Goal: Information Seeking & Learning: Compare options

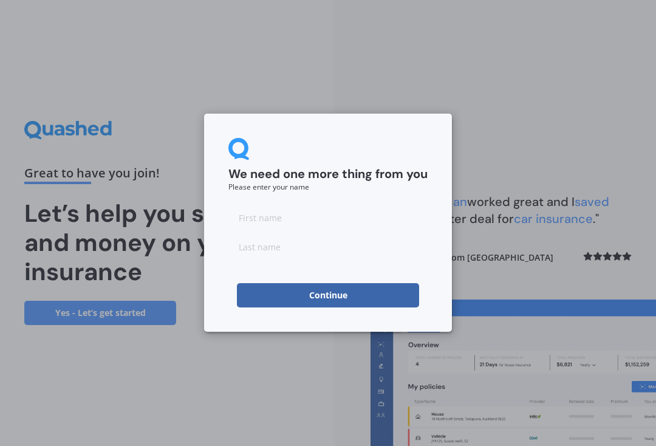
click at [305, 224] on input at bounding box center [328, 217] width 199 height 24
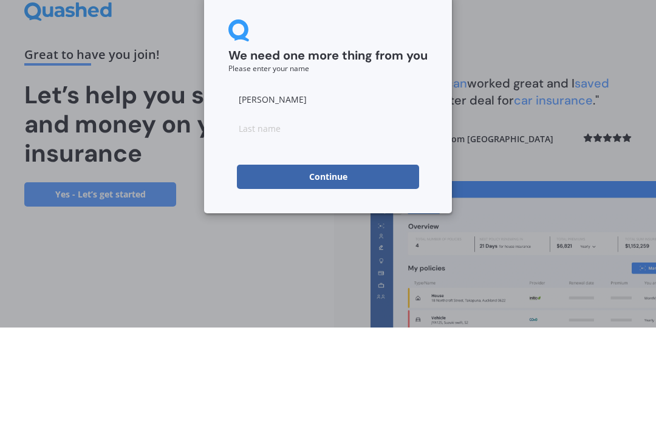
type input "[PERSON_NAME]"
click at [270, 235] on input at bounding box center [328, 247] width 199 height 24
type input "[PERSON_NAME]"
click at [329, 283] on button "Continue" at bounding box center [328, 295] width 182 height 24
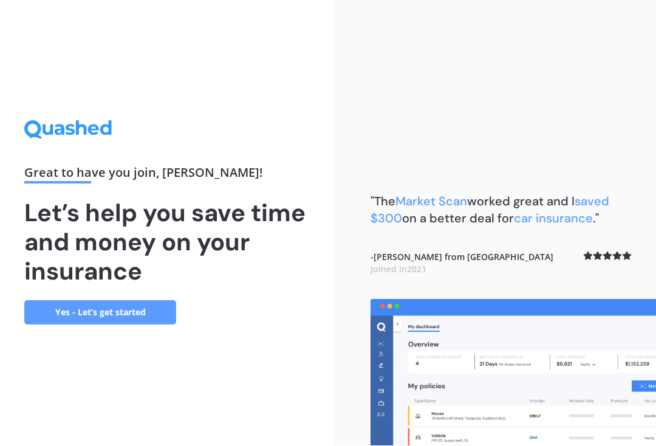
click at [139, 301] on link "Yes - Let’s get started" at bounding box center [100, 313] width 152 height 24
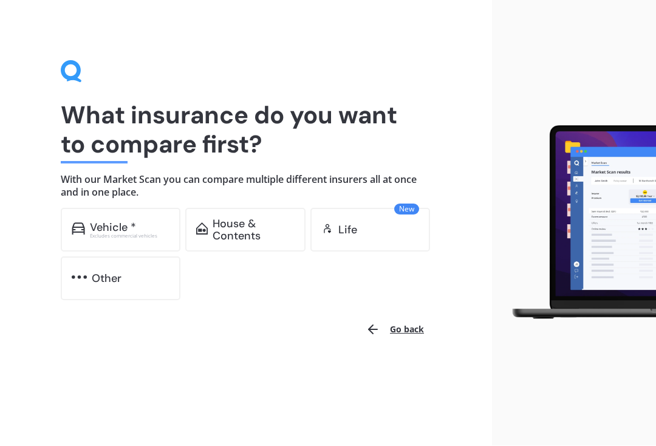
click at [250, 230] on div "House & Contents" at bounding box center [253, 230] width 81 height 24
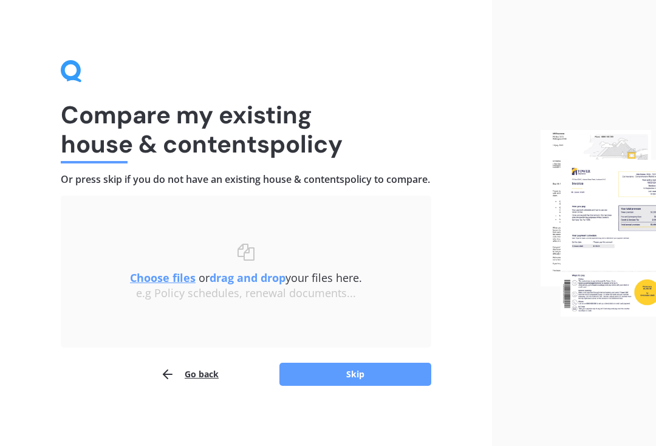
click at [377, 386] on button "Skip" at bounding box center [356, 374] width 152 height 23
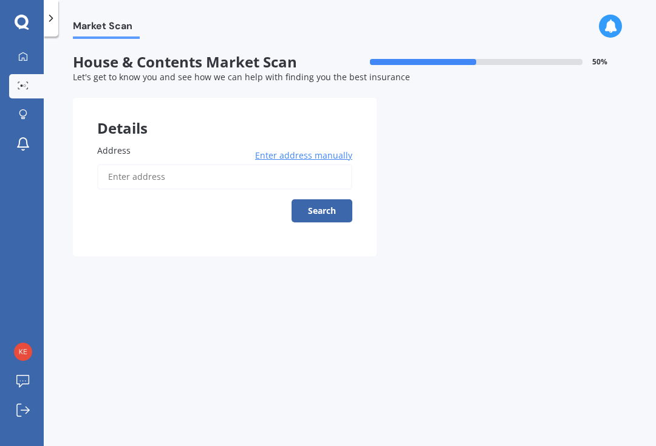
click at [129, 168] on input "Address" at bounding box center [224, 177] width 255 height 26
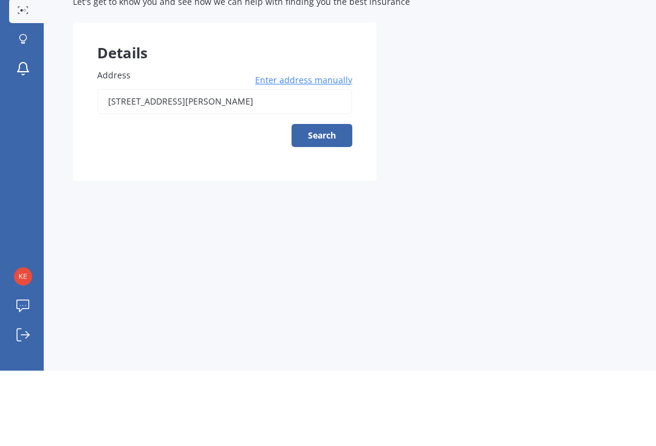
scroll to position [21, 0]
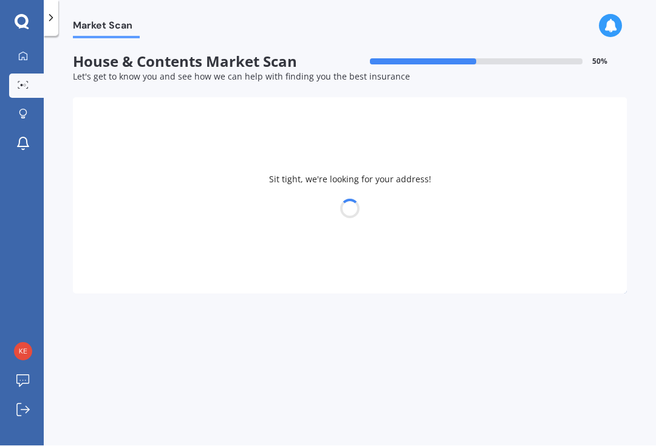
type input "[STREET_ADDRESS][PERSON_NAME]"
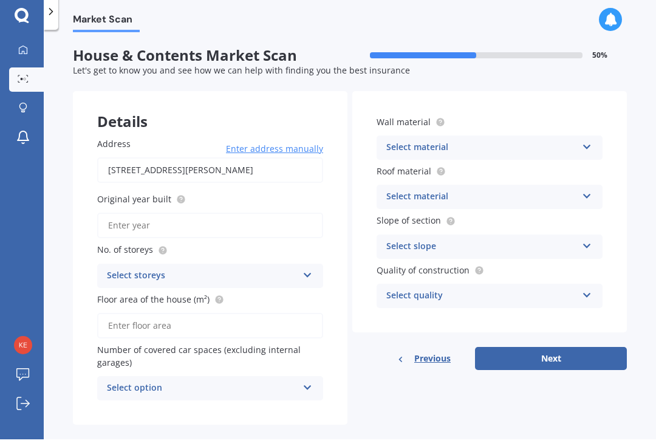
scroll to position [0, 0]
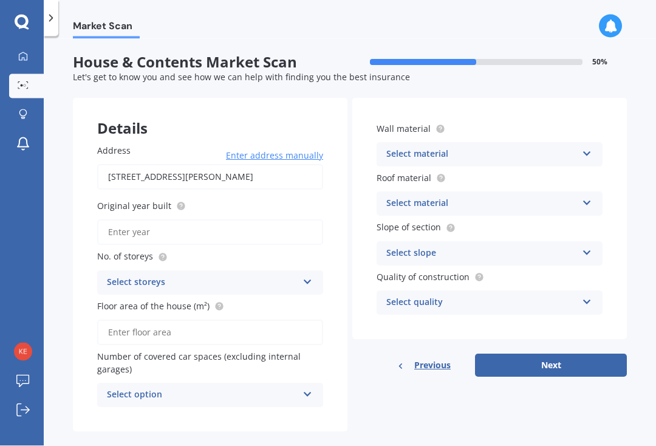
click at [427, 359] on span "Previous" at bounding box center [433, 365] width 36 height 18
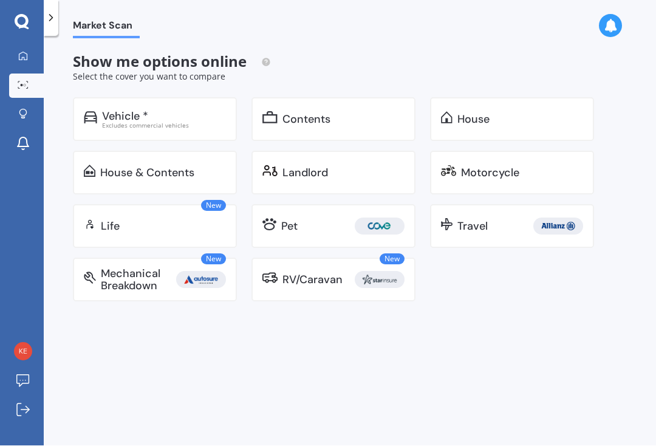
click at [321, 122] on div "Contents" at bounding box center [307, 120] width 48 height 12
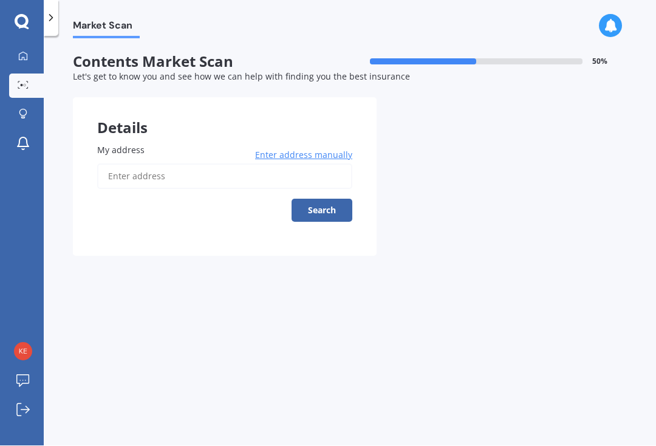
click at [125, 184] on input "My address" at bounding box center [224, 177] width 255 height 26
type input "[STREET_ADDRESS][PERSON_NAME]"
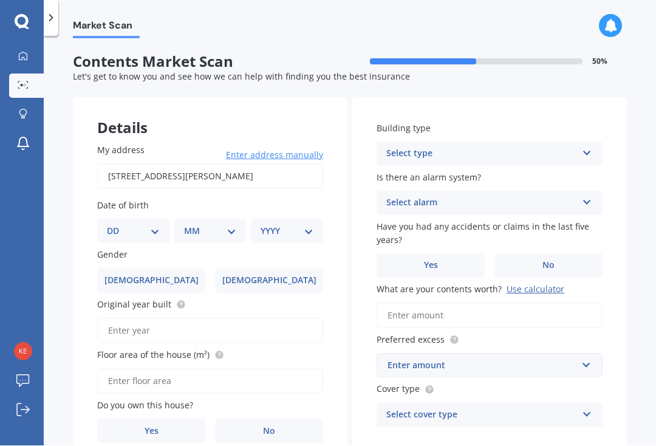
click at [150, 230] on select "DD 01 02 03 04 05 06 07 08 09 10 11 12 13 14 15 16 17 18 19 20 21 22 23 24 25 2…" at bounding box center [133, 231] width 53 height 13
select select "11"
click at [230, 225] on select "MM 01 02 03 04 05 06 07 08 09 10 11 12" at bounding box center [213, 231] width 48 height 13
select select "06"
click at [304, 225] on select "YYYY 2009 2008 2007 2006 2005 2004 2003 2002 2001 2000 1999 1998 1997 1996 1995…" at bounding box center [285, 231] width 48 height 13
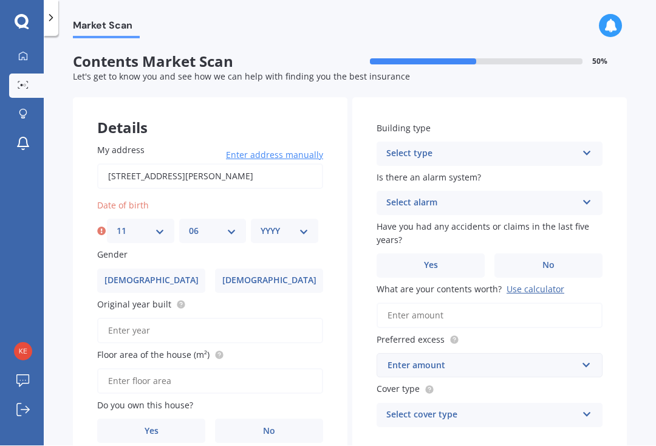
select select "1972"
click at [289, 275] on label "[DEMOGRAPHIC_DATA]" at bounding box center [269, 281] width 108 height 24
click at [0, 0] on input "[DEMOGRAPHIC_DATA]" at bounding box center [0, 0] width 0 height 0
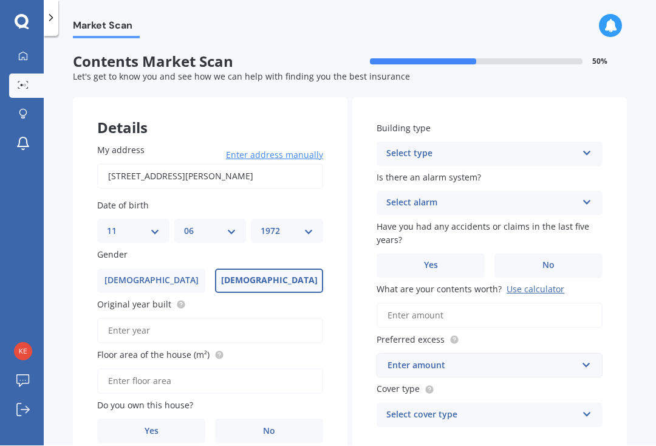
click at [260, 427] on label "No" at bounding box center [269, 431] width 108 height 24
click at [0, 0] on input "No" at bounding box center [0, 0] width 0 height 0
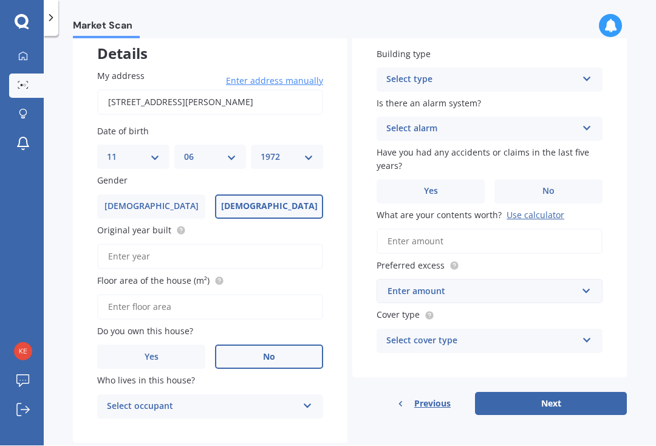
scroll to position [74, 0]
click at [577, 183] on label "No" at bounding box center [549, 192] width 108 height 24
click at [0, 0] on input "No" at bounding box center [0, 0] width 0 height 0
click at [592, 122] on icon at bounding box center [587, 126] width 10 height 9
click at [531, 191] on div "No" at bounding box center [489, 197] width 225 height 22
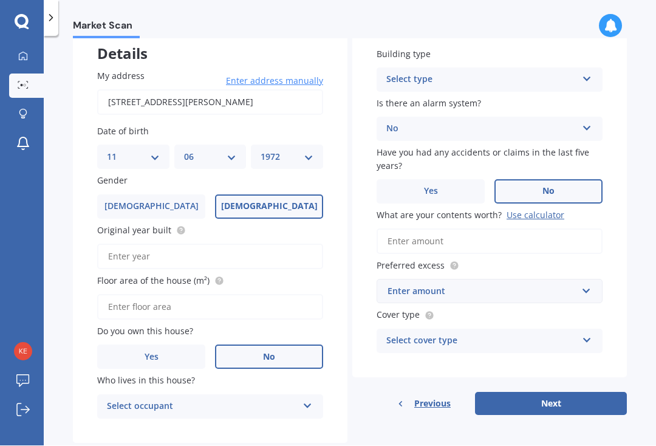
click at [588, 77] on icon at bounding box center [587, 77] width 10 height 9
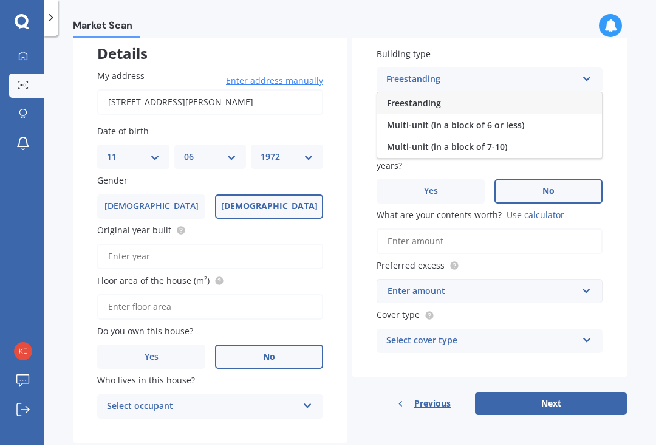
click at [647, 157] on div "Market Scan Contents Market Scan 50 % Let's get to know you and see how we can …" at bounding box center [350, 244] width 613 height 410
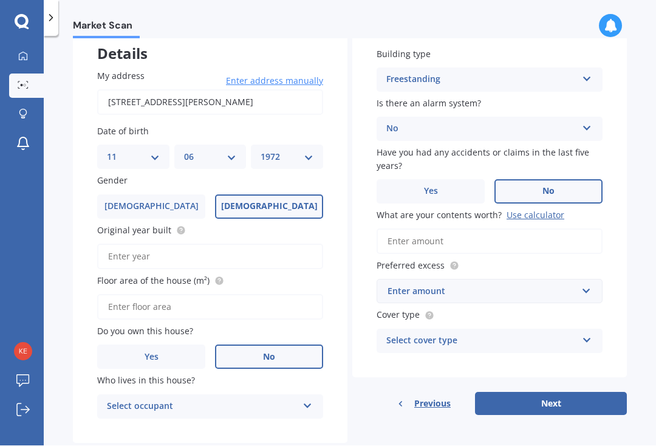
click at [430, 234] on input "What are your contents worth? Use calculator" at bounding box center [490, 242] width 226 height 26
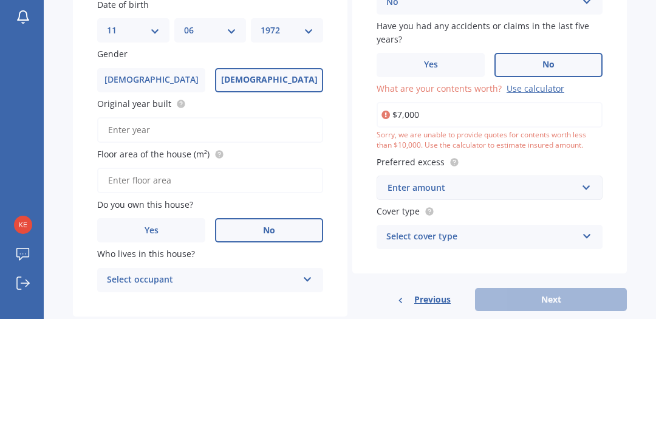
type input "$70,000"
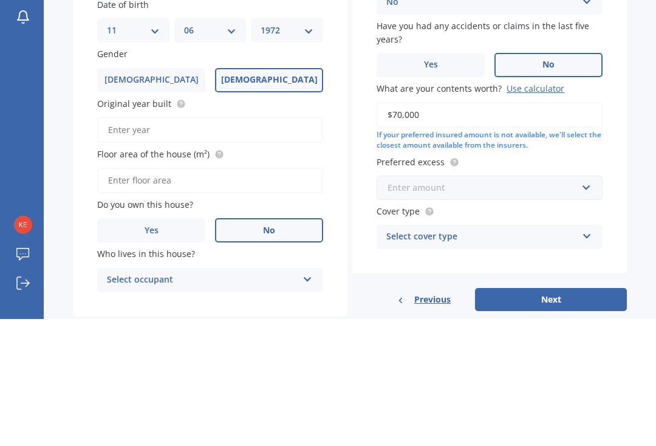
click at [582, 303] on input "text" at bounding box center [485, 314] width 215 height 23
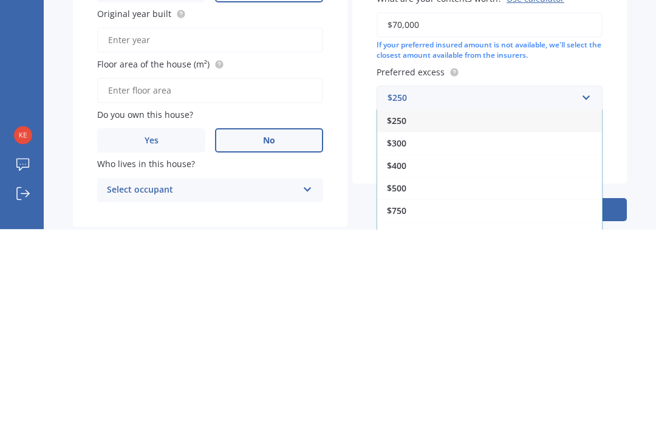
click at [454, 394] on div "$500" at bounding box center [489, 405] width 225 height 22
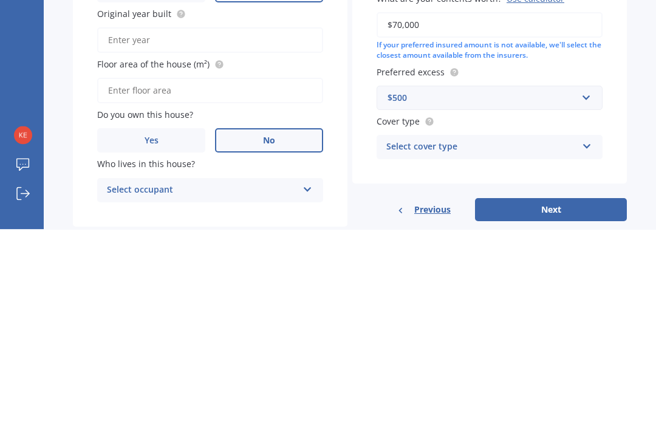
scroll to position [0, 0]
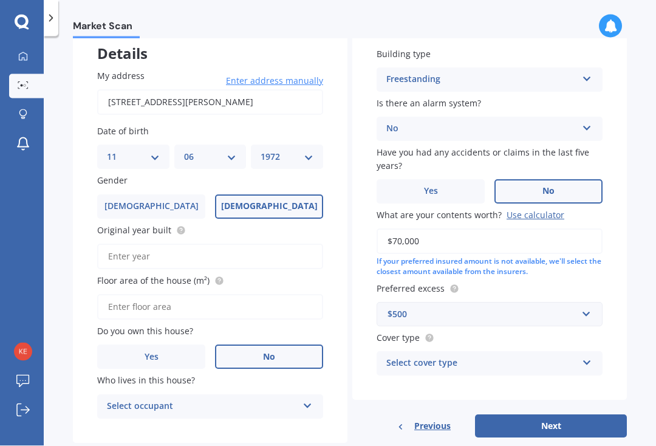
click at [585, 357] on icon at bounding box center [587, 361] width 10 height 9
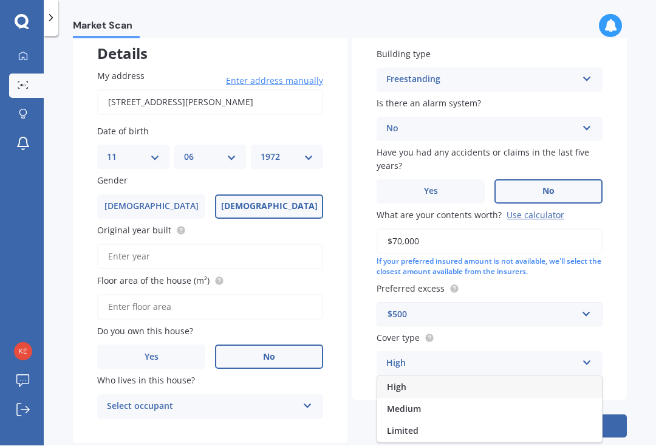
click at [641, 302] on div "Market Scan Contents Market Scan 50 % Let's get to know you and see how we can …" at bounding box center [350, 244] width 613 height 410
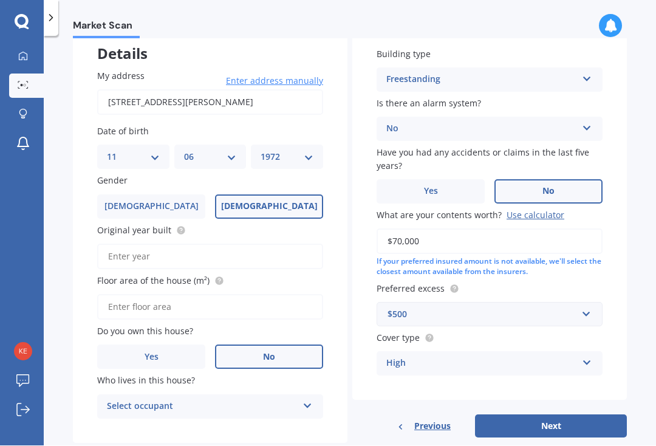
click at [591, 422] on button "Next" at bounding box center [551, 426] width 152 height 23
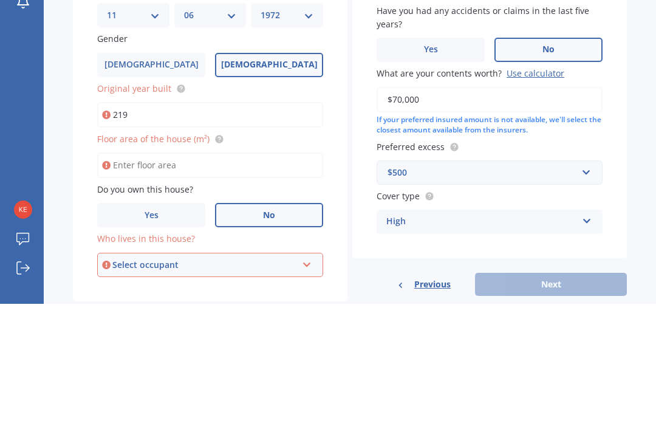
click at [622, 101] on div "Building type Freestanding Freestanding Multi-unit (in a block of 6 or less) Mu…" at bounding box center [490, 212] width 275 height 377
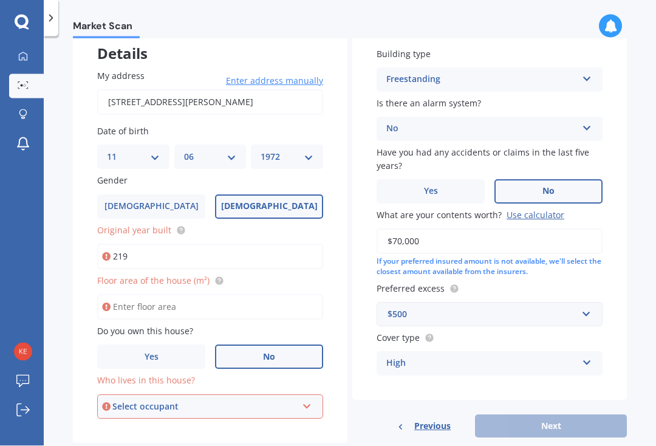
click at [309, 402] on icon at bounding box center [307, 405] width 10 height 9
click at [305, 401] on icon at bounding box center [307, 405] width 10 height 9
click at [149, 252] on input "219" at bounding box center [210, 257] width 226 height 26
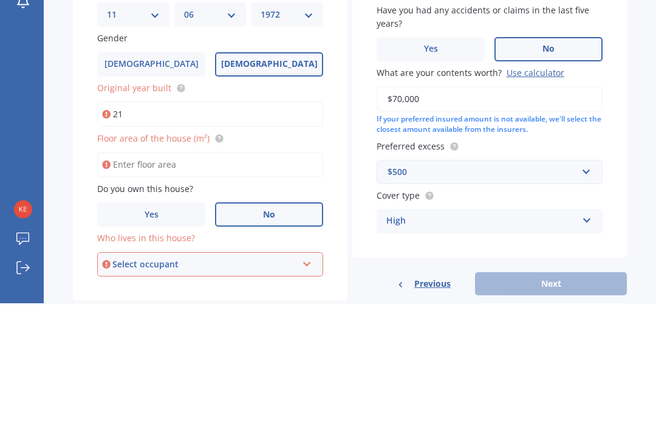
type input "2"
type input "2015"
click at [160, 295] on input "Floor area of the house (m²)" at bounding box center [210, 308] width 226 height 26
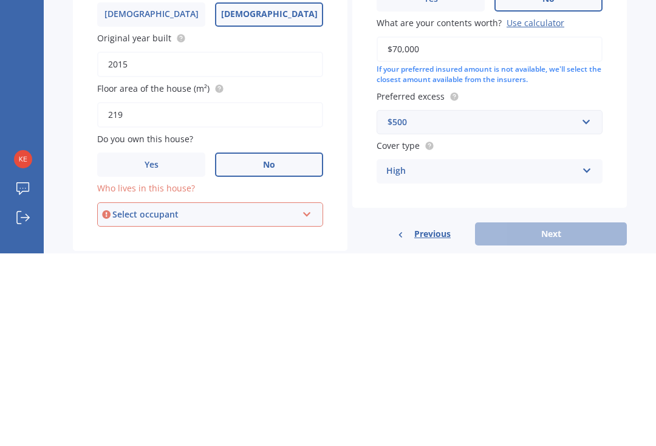
scroll to position [21, 0]
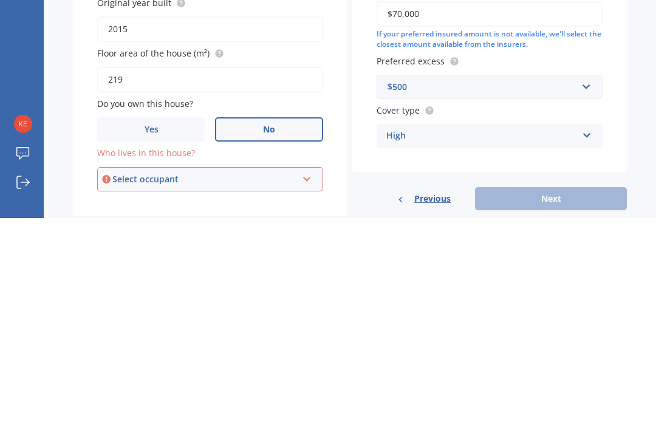
type input "219"
click at [292, 401] on div "Select occupant" at bounding box center [204, 407] width 185 height 13
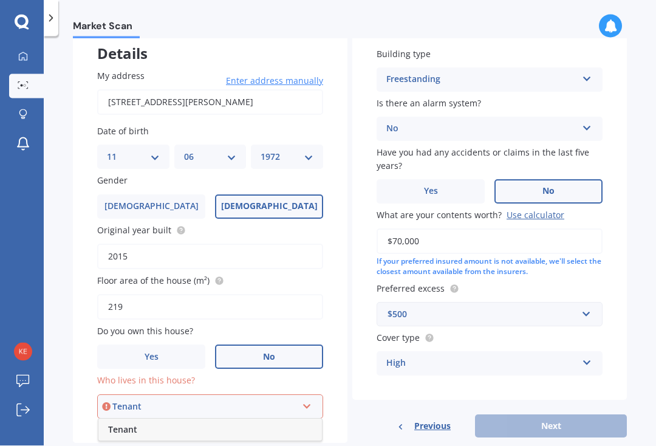
scroll to position [0, 0]
click at [282, 427] on div "Tenant" at bounding box center [210, 430] width 224 height 22
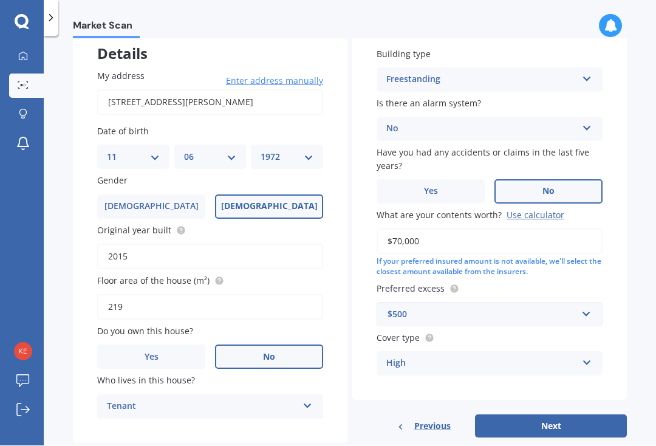
click at [601, 424] on button "Next" at bounding box center [551, 426] width 152 height 23
select select "11"
select select "06"
select select "1972"
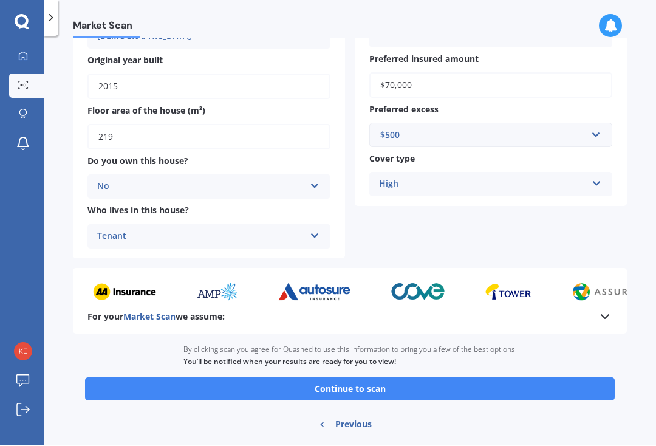
scroll to position [202, 0]
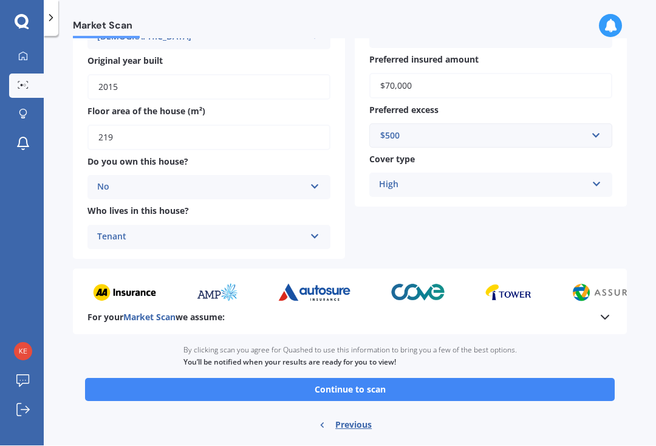
click at [589, 381] on button "Continue to scan" at bounding box center [350, 390] width 530 height 23
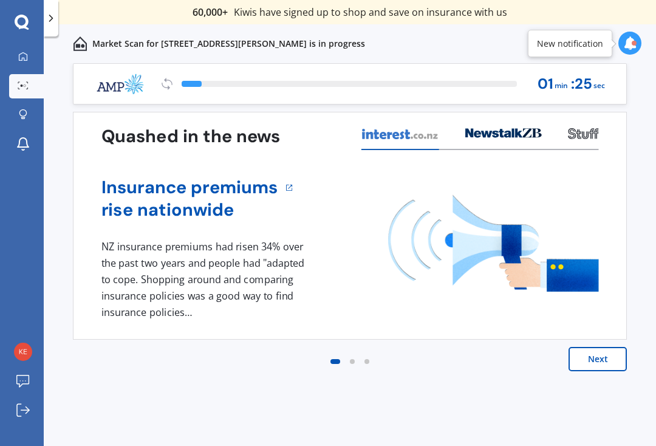
click at [606, 354] on button "Next" at bounding box center [598, 359] width 58 height 24
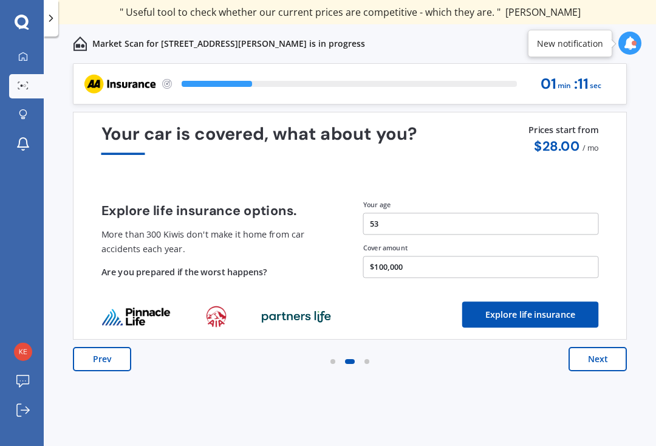
click at [568, 319] on button "Explore life insurance" at bounding box center [531, 314] width 137 height 26
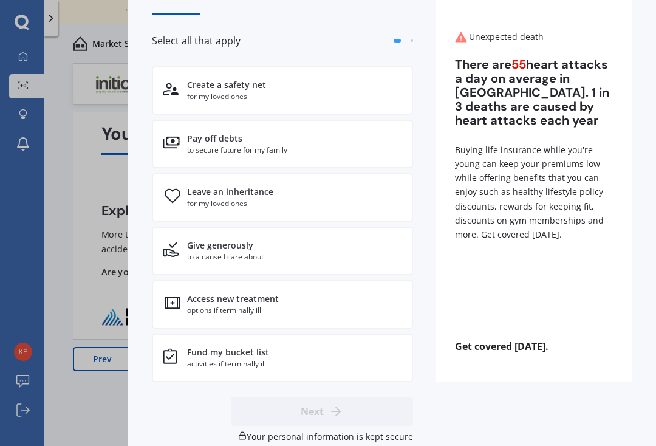
scroll to position [88, 0]
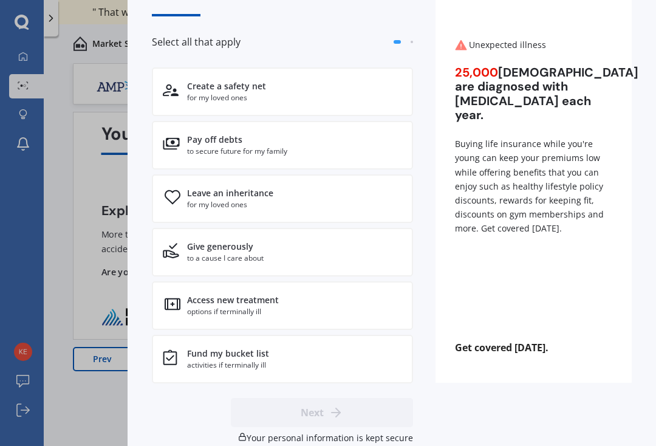
click at [272, 93] on div "Create a safety net for my loved ones" at bounding box center [282, 91] width 261 height 49
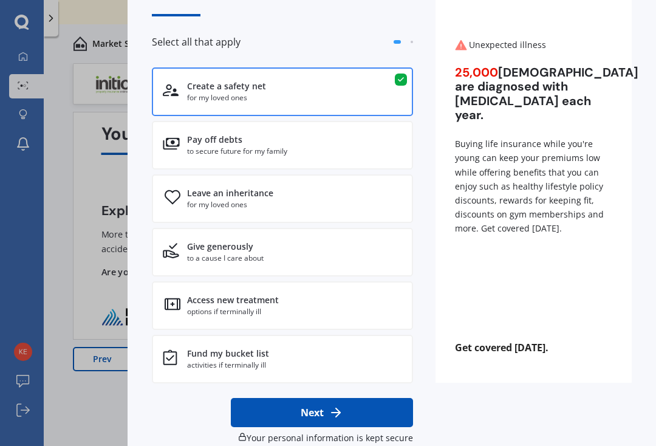
click at [354, 414] on button "Next" at bounding box center [322, 412] width 182 height 29
select select "11"
select select "06"
select select "1972"
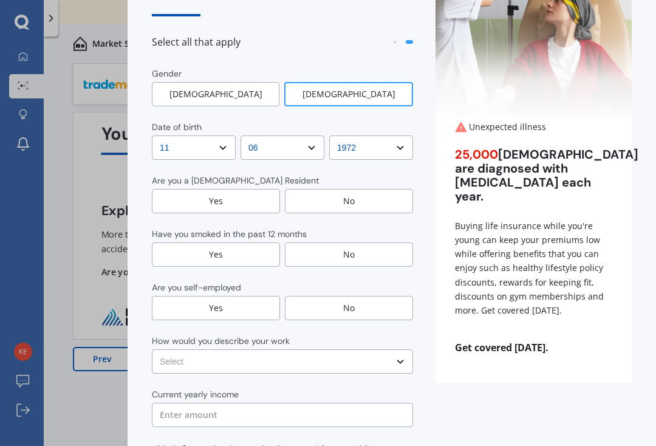
click at [235, 189] on div "Yes" at bounding box center [216, 201] width 128 height 24
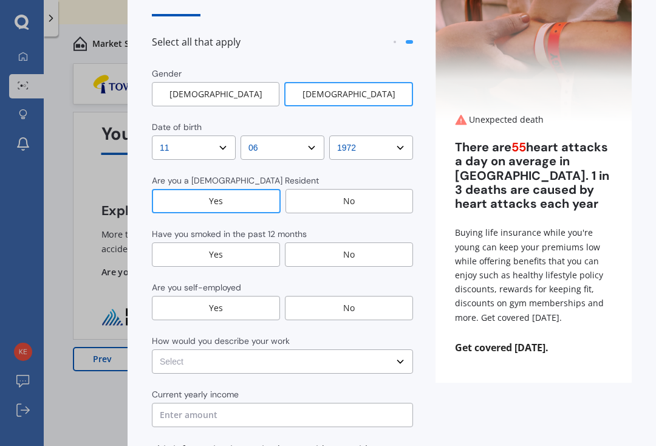
click at [344, 243] on div "No" at bounding box center [349, 255] width 128 height 24
click at [350, 296] on div "No" at bounding box center [349, 308] width 128 height 24
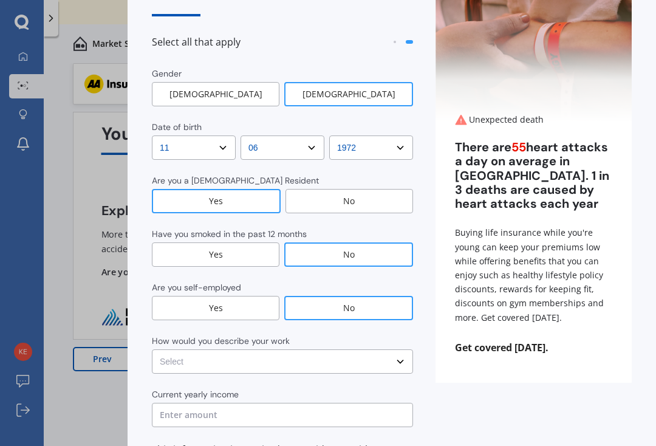
click at [403, 350] on select "Select No manual work e.g. lawyer, consultant, engineer Light manual work [PERS…" at bounding box center [282, 362] width 261 height 24
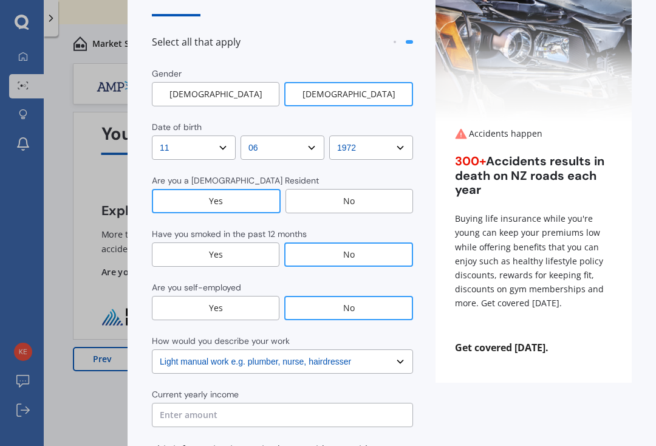
click at [396, 350] on select "Select No manual work e.g. lawyer, consultant, engineer Light manual work [PERS…" at bounding box center [282, 362] width 261 height 24
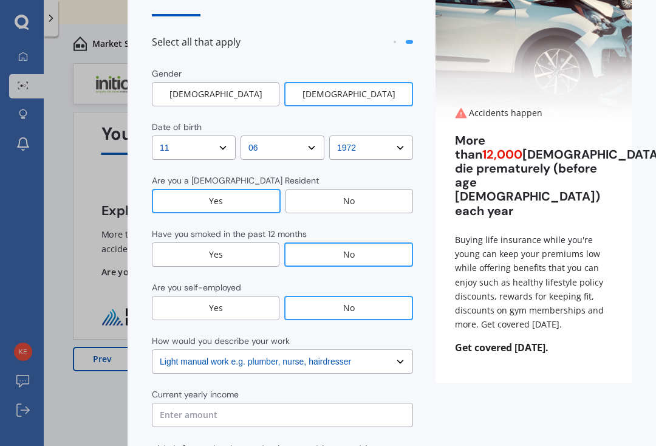
select select "Heavy or repetitive manual work e.g. painter, taxi/Uber, courier"
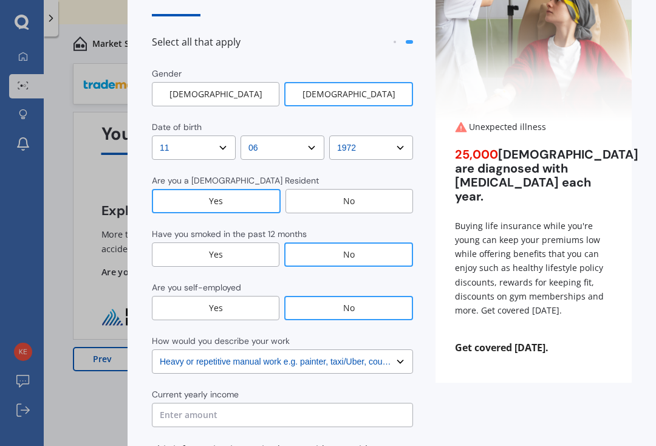
click at [394, 403] on input "text" at bounding box center [282, 415] width 261 height 24
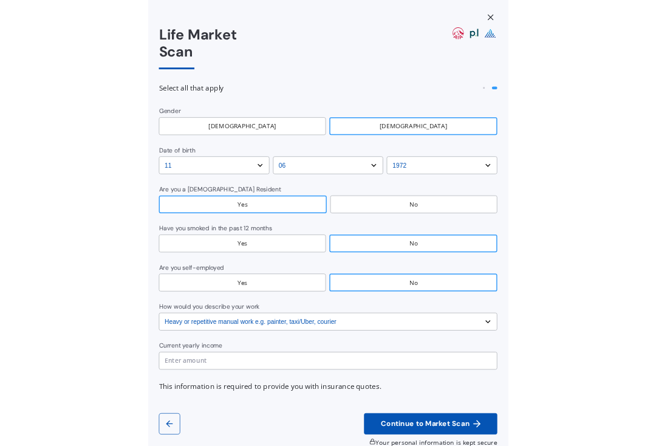
scroll to position [190, 0]
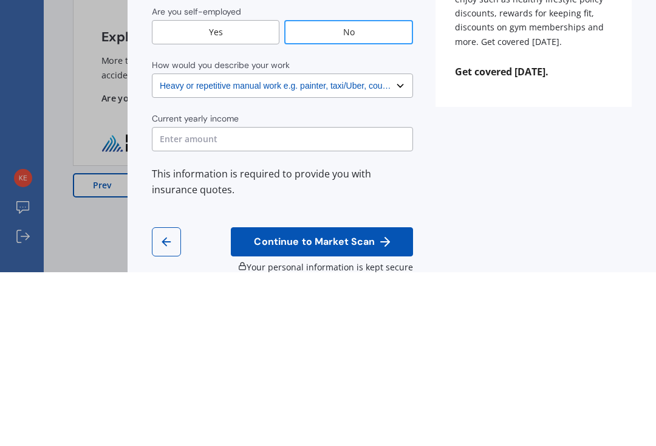
click at [226, 301] on input "text" at bounding box center [282, 313] width 261 height 24
type input "$16,425"
click at [549, 147] on div "Life Market Scan Select all that apply Gender [DEMOGRAPHIC_DATA] [DEMOGRAPHIC_D…" at bounding box center [392, 151] width 480 height 592
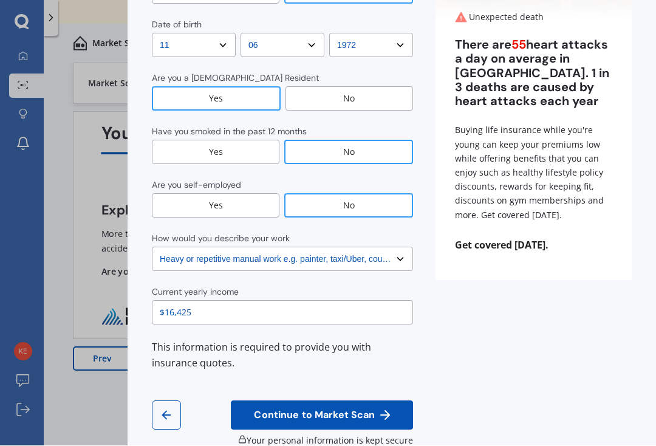
click at [361, 410] on span "Continue to Market Scan" at bounding box center [315, 416] width 126 height 12
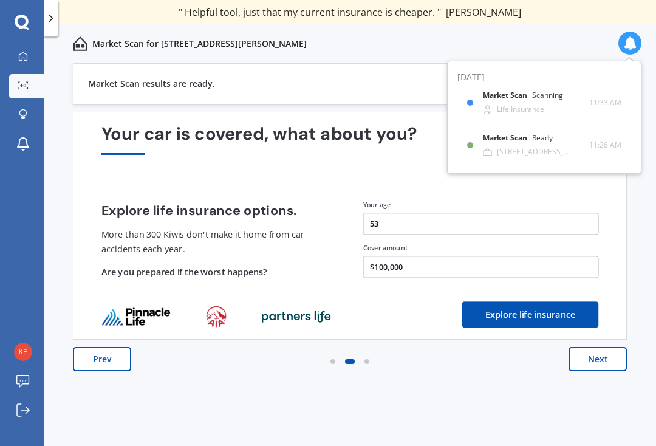
click at [597, 347] on button "Next" at bounding box center [598, 359] width 58 height 24
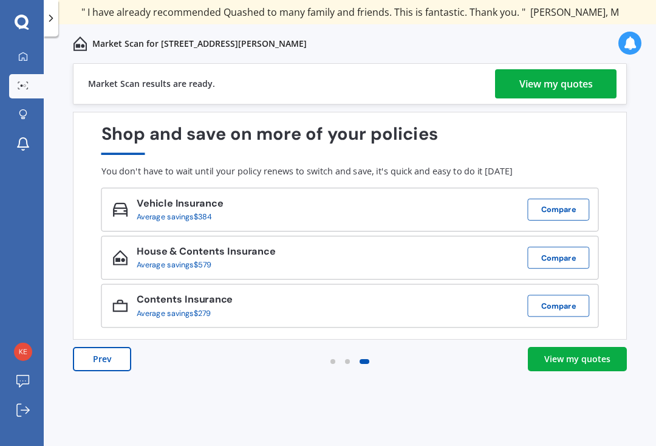
click at [565, 247] on button "Compare" at bounding box center [559, 258] width 62 height 22
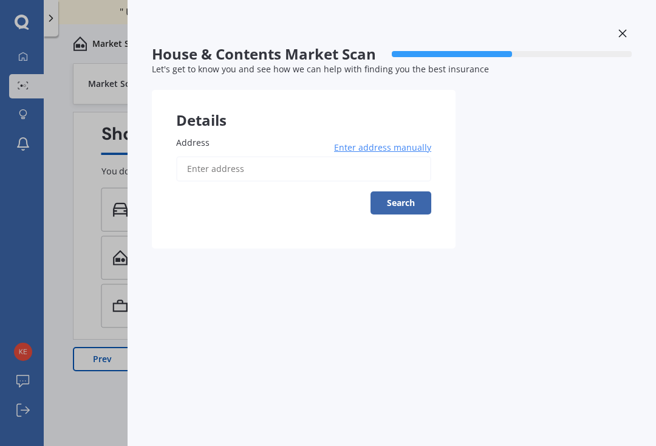
click at [621, 44] on div at bounding box center [623, 34] width 18 height 21
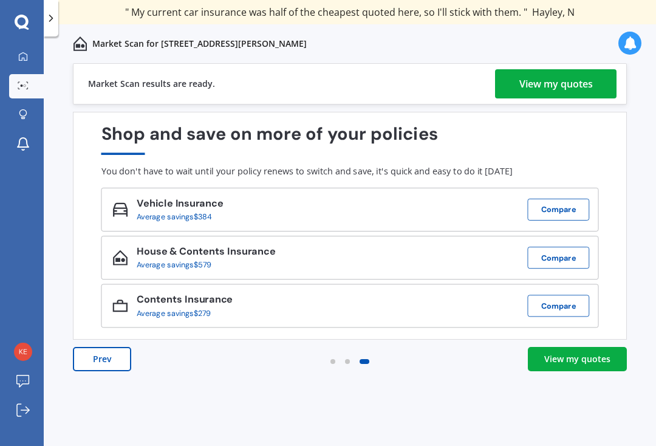
click at [583, 353] on div "View my quotes" at bounding box center [578, 359] width 66 height 12
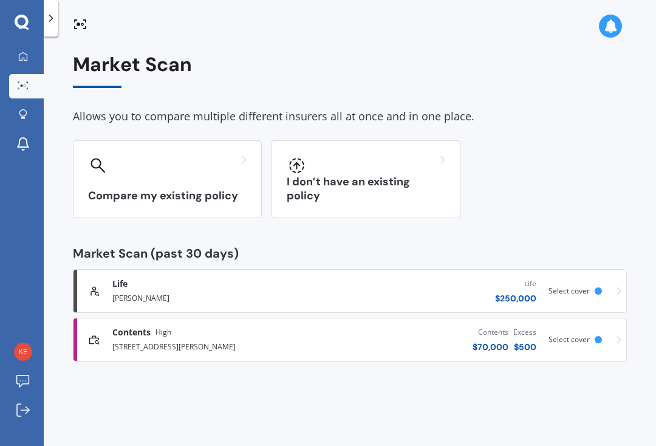
click at [115, 283] on span "Life" at bounding box center [119, 284] width 15 height 12
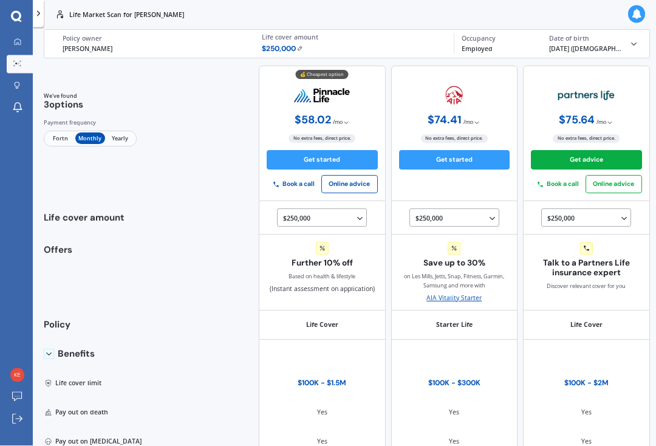
click at [55, 143] on span "Fortn" at bounding box center [61, 139] width 30 height 12
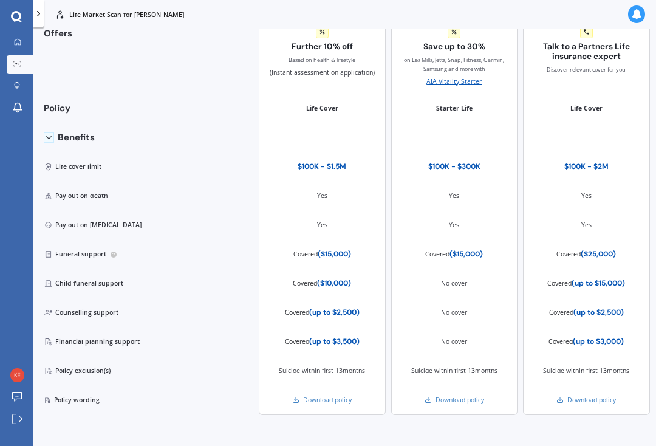
scroll to position [311, 0]
click at [323, 405] on link "Download policy" at bounding box center [322, 400] width 60 height 9
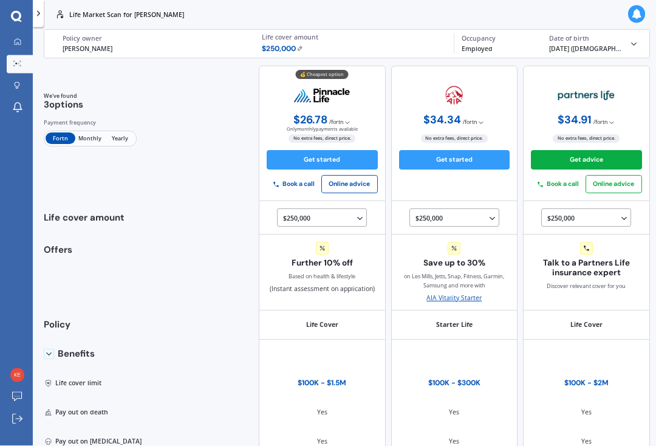
scroll to position [0, 0]
click at [67, 257] on div "Offers" at bounding box center [94, 278] width 100 height 65
click at [122, 145] on span "Yearly" at bounding box center [120, 139] width 30 height 12
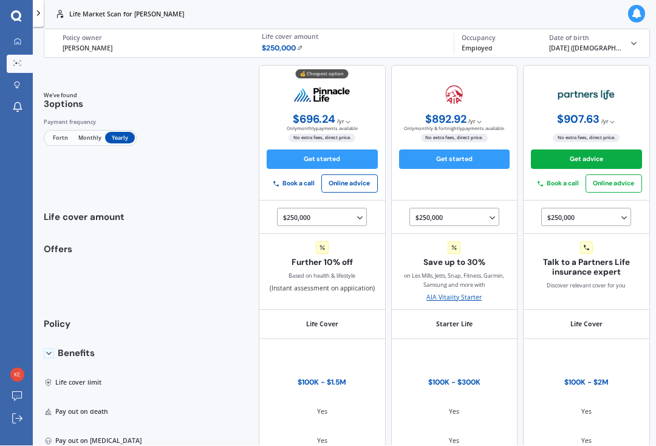
click at [89, 145] on span "Monthly" at bounding box center [90, 139] width 30 height 12
click at [360, 223] on div "$250,000 $100,000 $150,000 $200,000 $250,000 $300,000 $350,000 $400,000 $500,00…" at bounding box center [323, 218] width 81 height 11
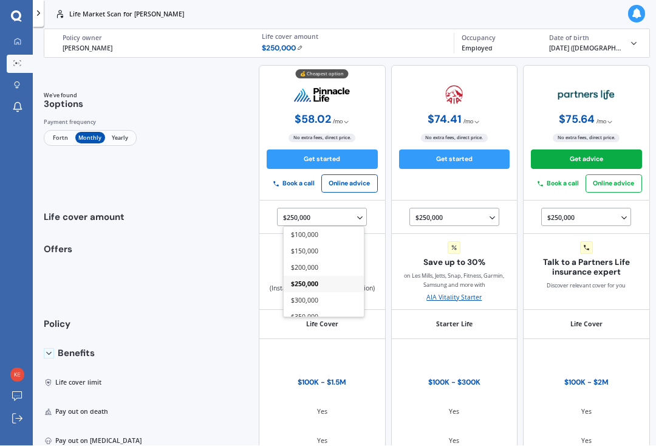
click at [319, 273] on span "$200,000" at bounding box center [304, 268] width 27 height 9
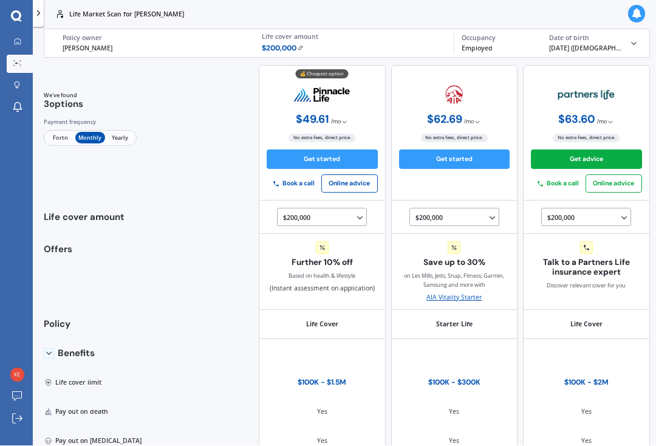
click at [57, 143] on span "Fortn" at bounding box center [61, 139] width 30 height 12
click at [90, 134] on div "Payment frequency Fortn Monthly Yearly" at bounding box center [90, 132] width 93 height 29
click at [86, 139] on span "Monthly" at bounding box center [90, 139] width 30 height 12
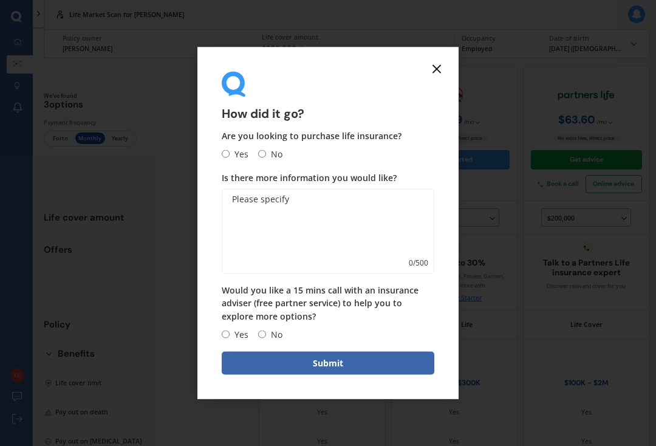
click at [438, 72] on icon at bounding box center [437, 69] width 15 height 15
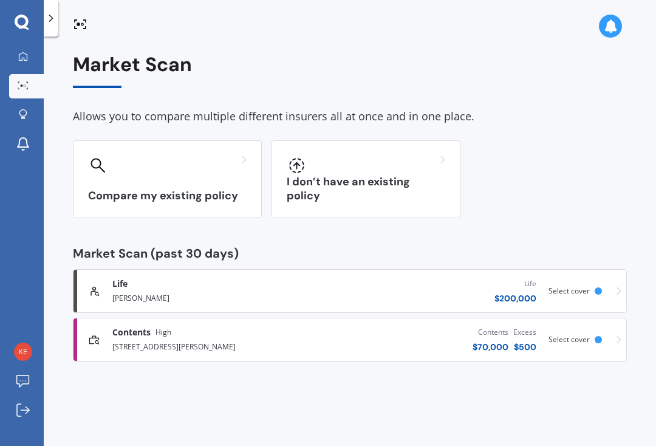
click at [187, 331] on div "Contents High" at bounding box center [212, 332] width 201 height 12
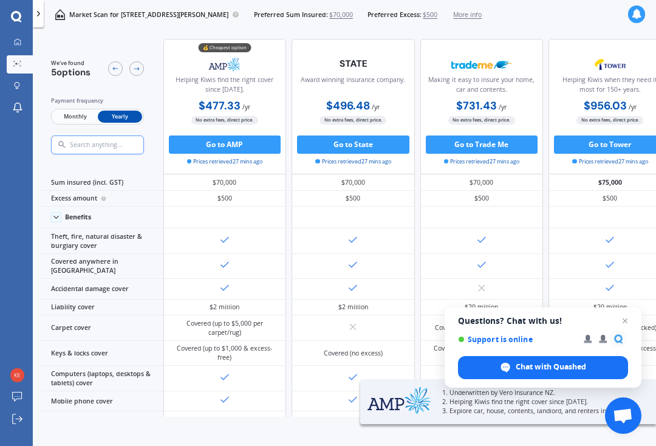
click at [85, 114] on span "Monthly" at bounding box center [75, 117] width 44 height 12
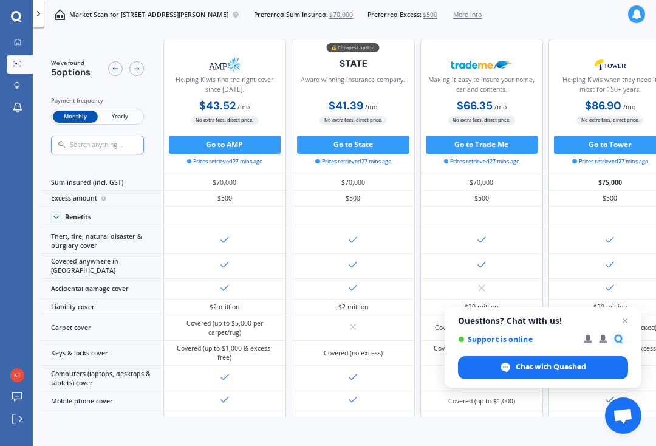
click at [74, 120] on span "Monthly" at bounding box center [75, 117] width 44 height 12
click at [247, 207] on div "$500" at bounding box center [225, 199] width 123 height 16
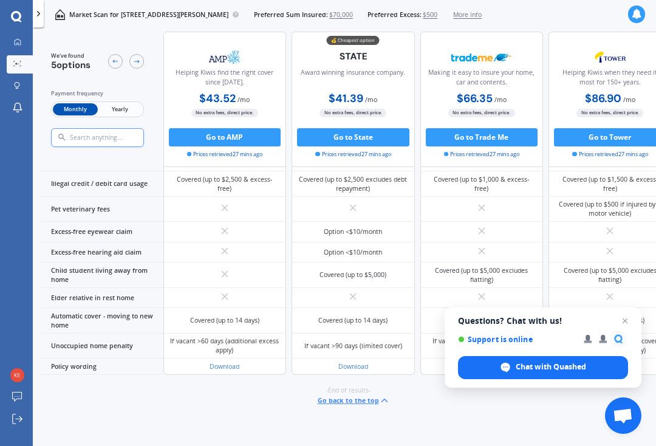
scroll to position [1166, 0]
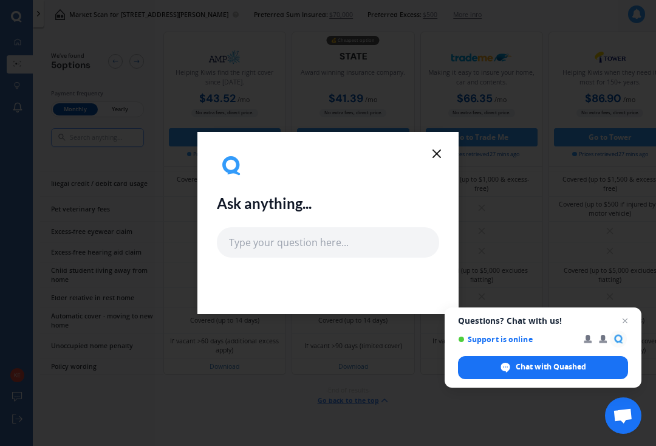
click at [627, 314] on span "Close chat" at bounding box center [625, 321] width 15 height 15
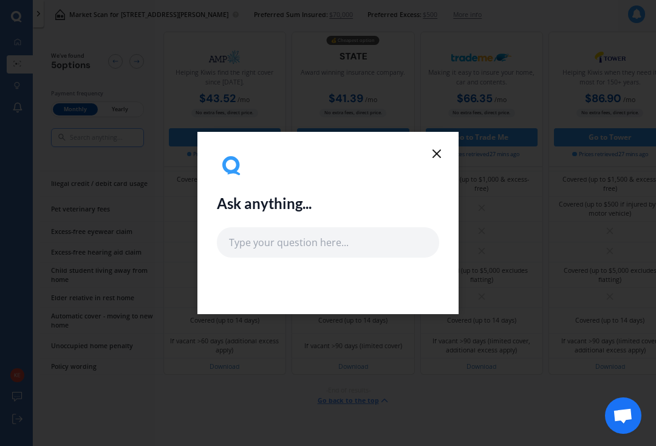
click at [446, 146] on div "Ask anything..." at bounding box center [328, 223] width 261 height 182
click at [443, 149] on icon at bounding box center [437, 153] width 15 height 15
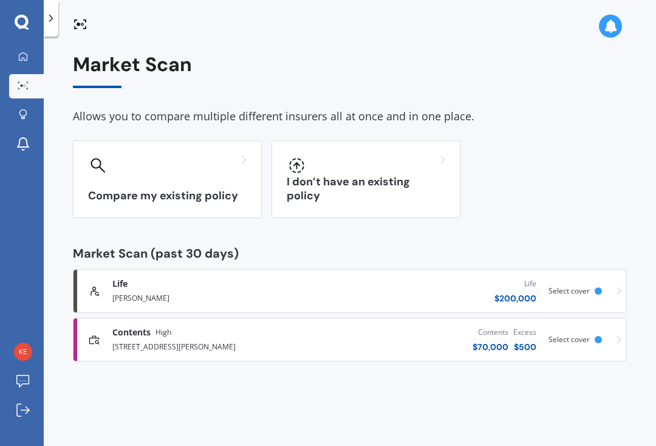
click at [437, 148] on div "I don’t have an existing policy" at bounding box center [366, 179] width 189 height 78
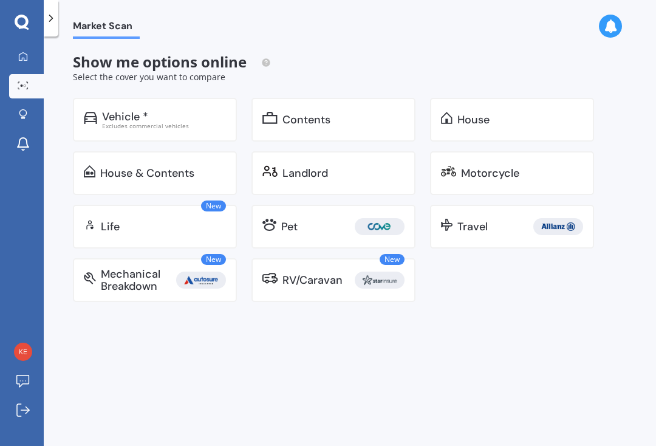
click at [354, 169] on div "Landlord" at bounding box center [344, 173] width 122 height 12
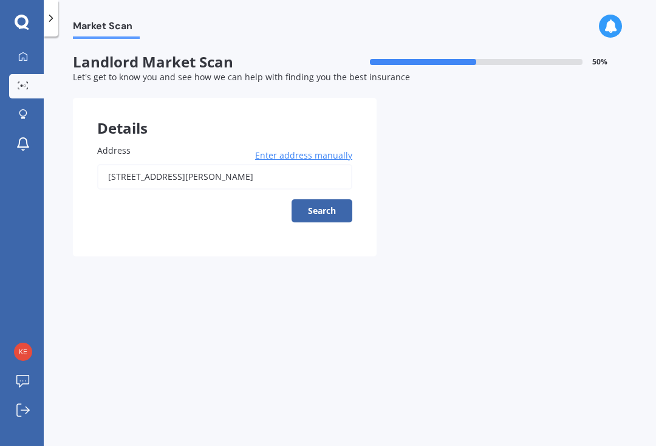
click at [270, 167] on input "[STREET_ADDRESS][PERSON_NAME]" at bounding box center [224, 177] width 255 height 26
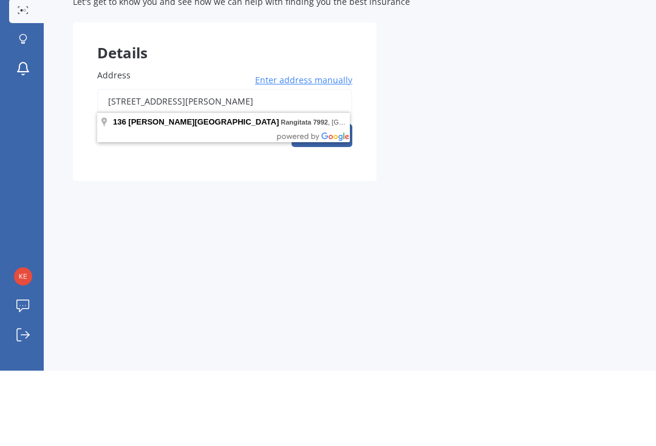
click at [283, 164] on input "[STREET_ADDRESS][PERSON_NAME]" at bounding box center [224, 177] width 255 height 26
type input "136"
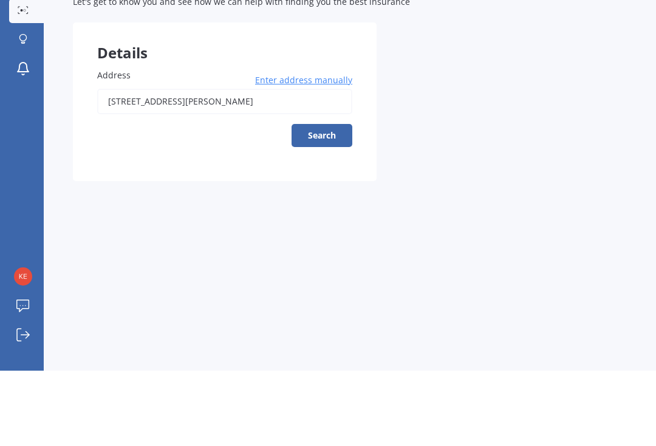
scroll to position [21, 0]
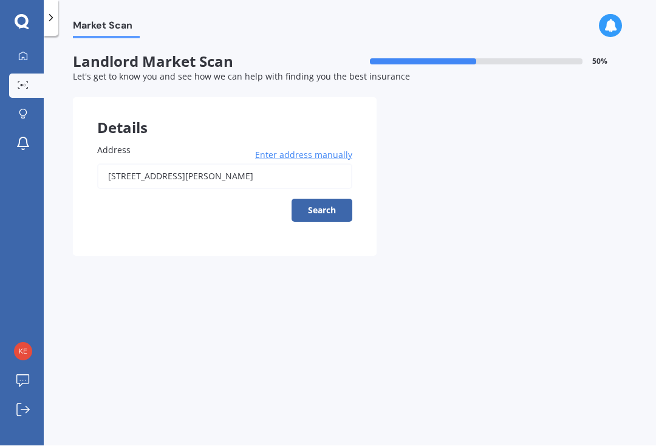
type input "[STREET_ADDRESS][PERSON_NAME]"
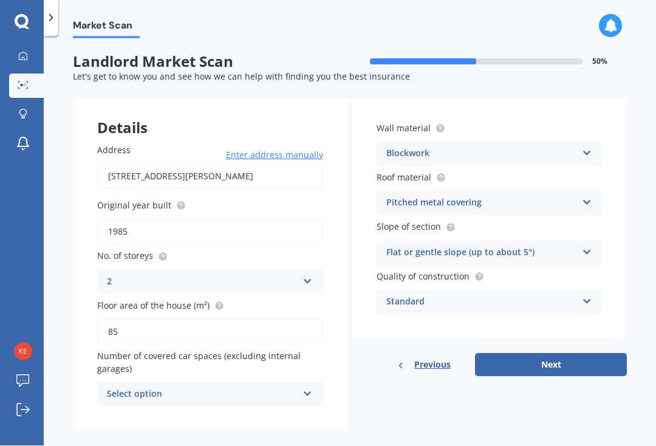
click at [309, 275] on icon at bounding box center [308, 279] width 10 height 9
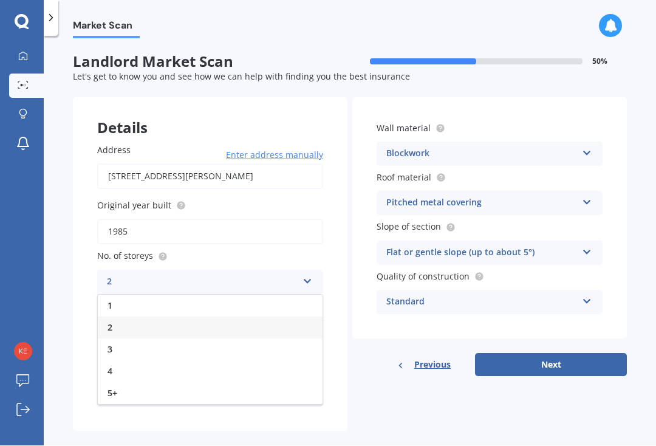
click at [166, 295] on div "1" at bounding box center [210, 306] width 225 height 22
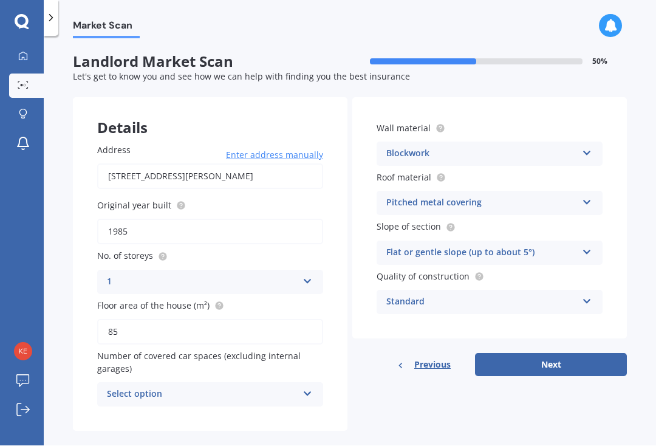
click at [305, 388] on icon at bounding box center [308, 392] width 10 height 9
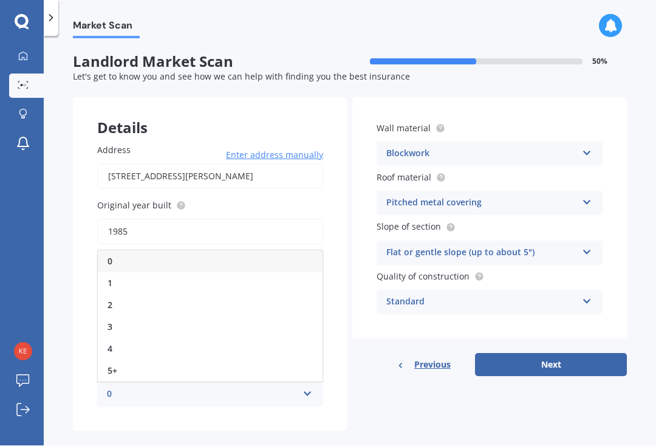
click at [160, 273] on div "1" at bounding box center [210, 284] width 225 height 22
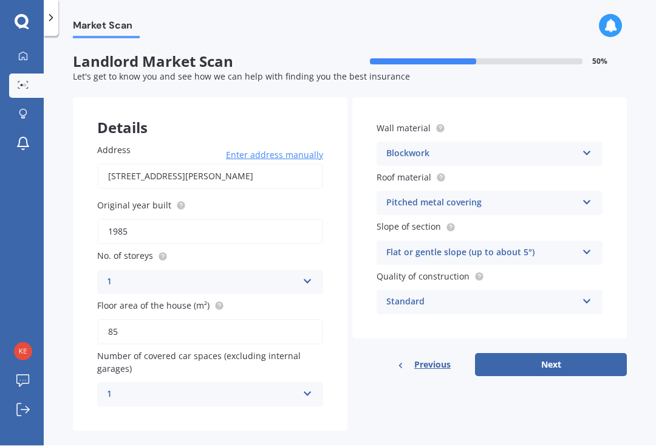
click at [588, 354] on button "Next" at bounding box center [551, 365] width 152 height 23
select select "11"
select select "06"
select select "1972"
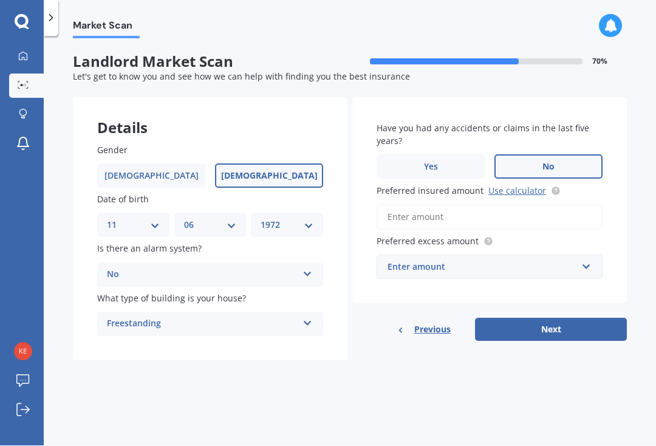
click at [509, 185] on link "Use calculator" at bounding box center [518, 191] width 58 height 12
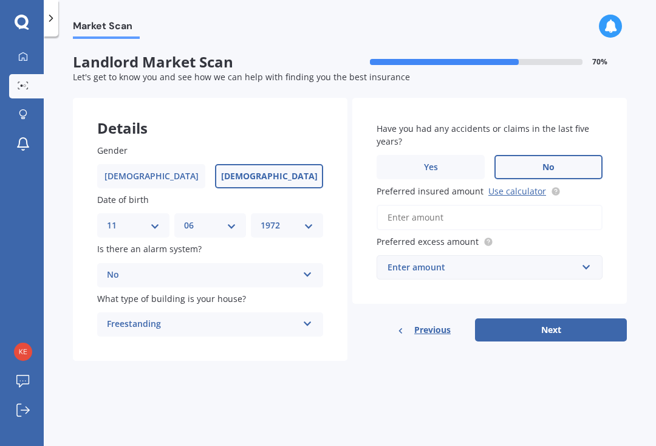
click at [534, 205] on input "Preferred insured amount Use calculator" at bounding box center [490, 218] width 226 height 26
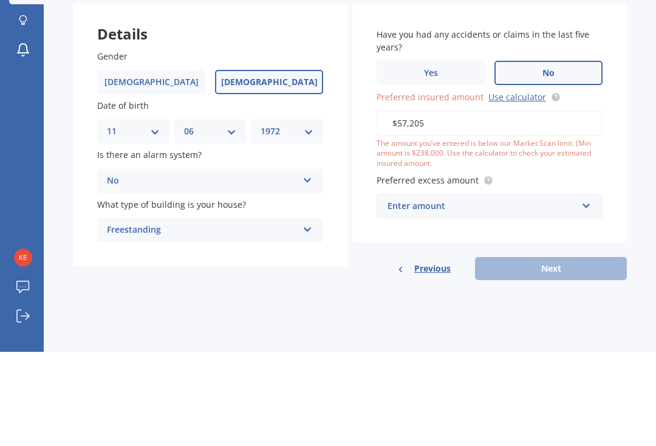
type input "$572,054"
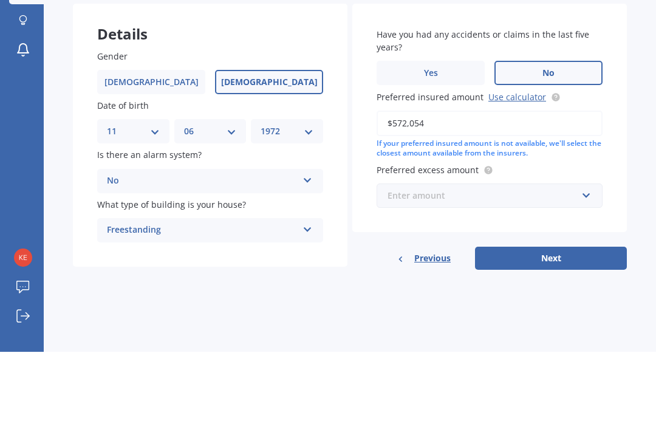
click at [585, 278] on input "text" at bounding box center [485, 289] width 215 height 23
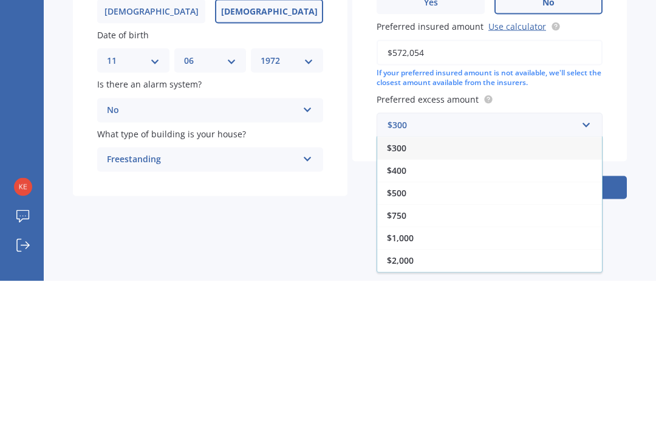
click at [399, 329] on span "$400" at bounding box center [396, 335] width 19 height 12
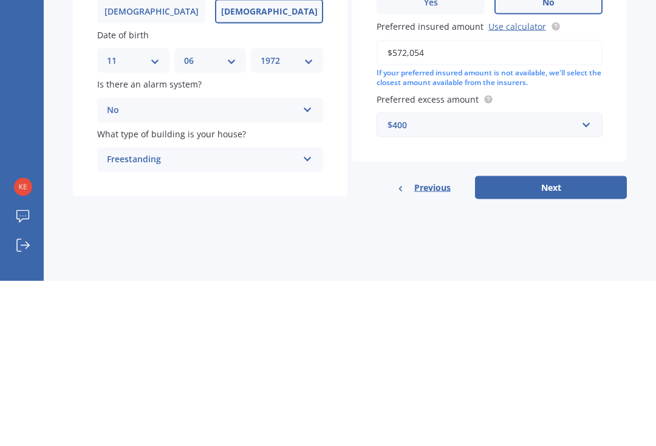
click at [578, 341] on button "Next" at bounding box center [551, 352] width 152 height 23
select select "11"
select select "06"
select select "1972"
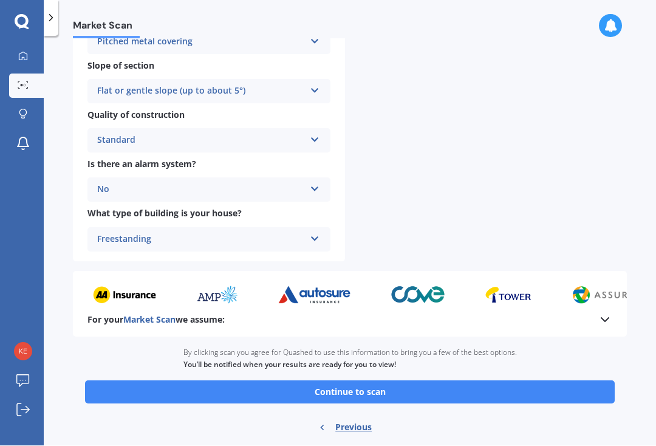
scroll to position [396, 0]
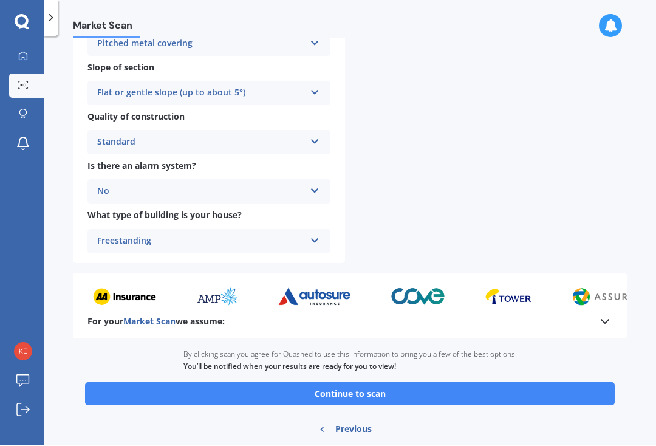
click at [520, 383] on button "Continue to scan" at bounding box center [350, 394] width 530 height 23
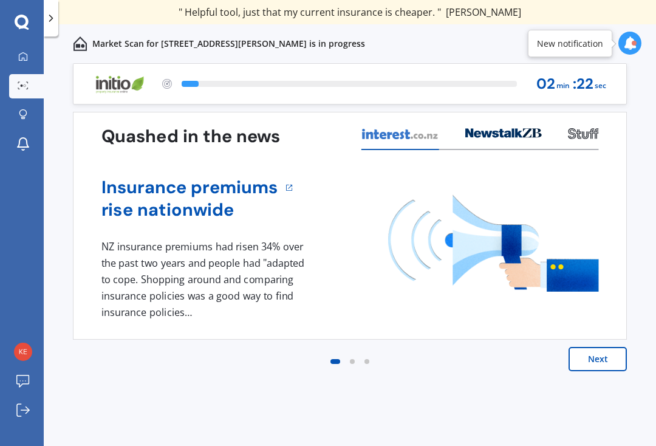
click at [598, 365] on button "Next" at bounding box center [598, 359] width 58 height 24
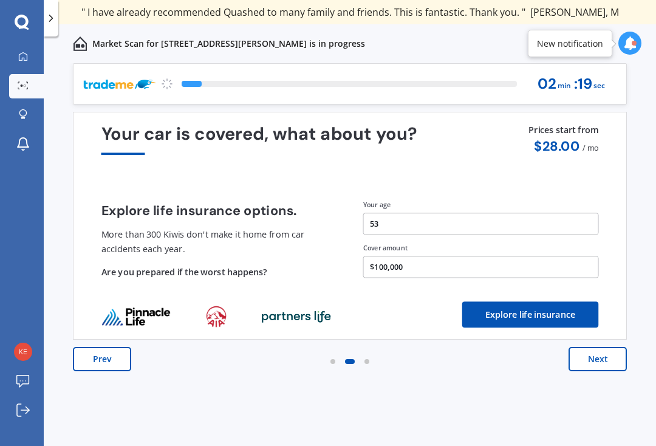
click at [600, 370] on button "Next" at bounding box center [598, 359] width 58 height 24
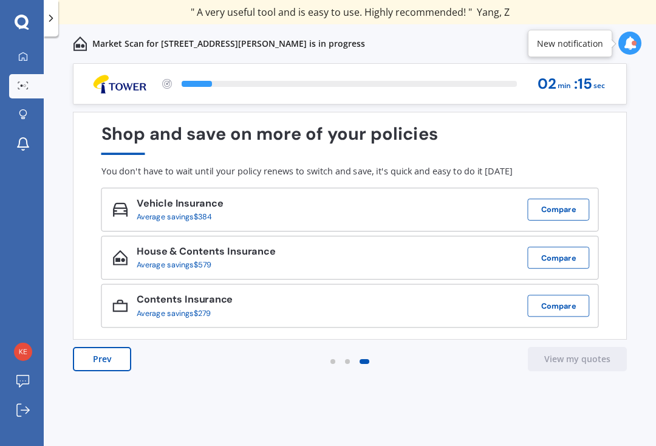
click at [556, 260] on button "Compare" at bounding box center [559, 258] width 62 height 22
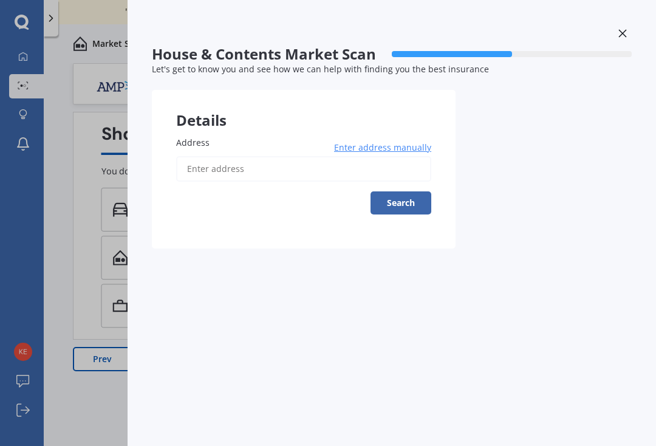
click at [627, 54] on div at bounding box center [512, 54] width 240 height 6
click at [619, 44] on div at bounding box center [623, 34] width 18 height 21
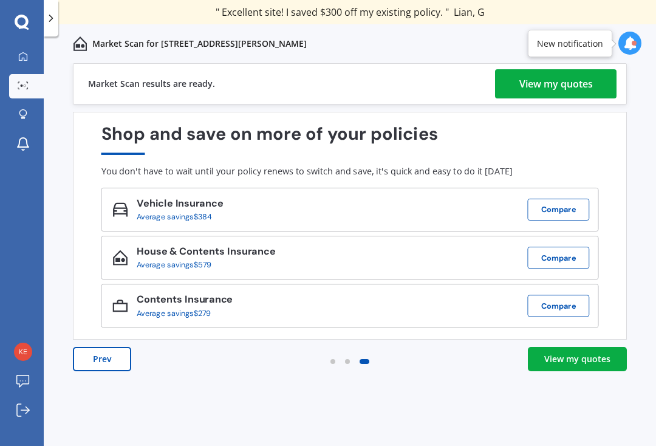
click at [565, 82] on div "View my quotes" at bounding box center [557, 83] width 74 height 29
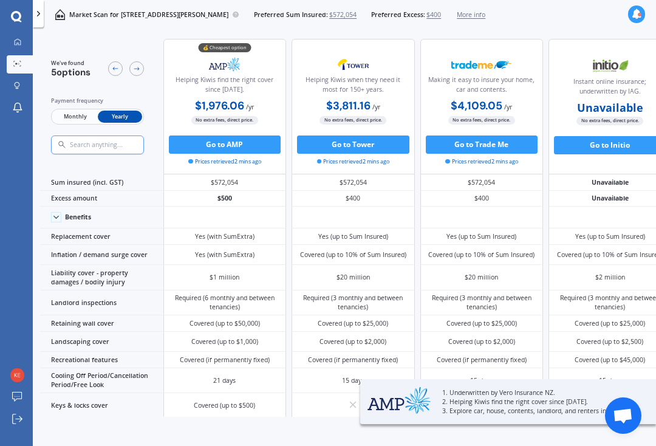
click at [71, 114] on span "Monthly" at bounding box center [75, 117] width 44 height 12
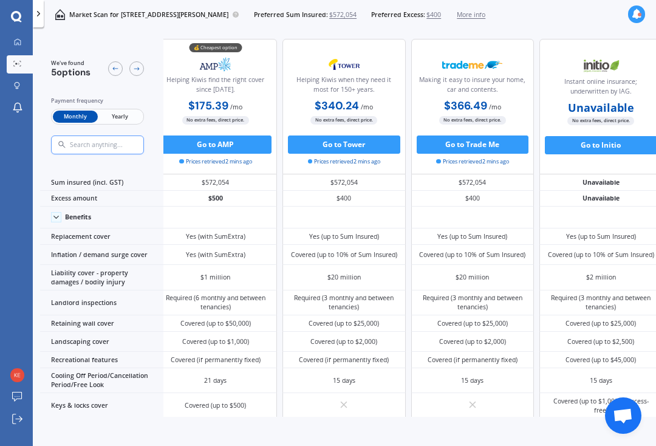
scroll to position [0, 13]
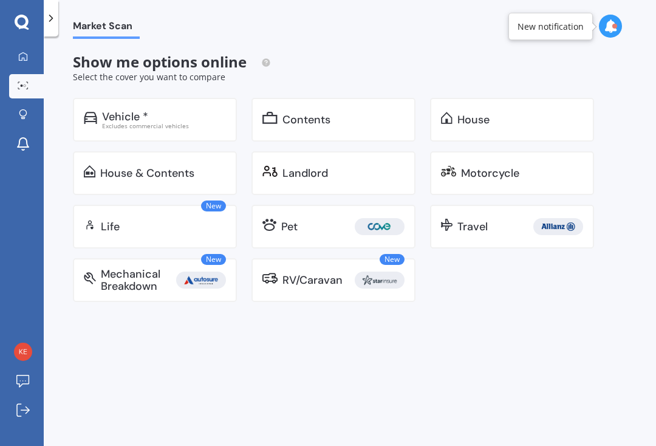
click at [320, 172] on div "Landlord" at bounding box center [306, 173] width 46 height 12
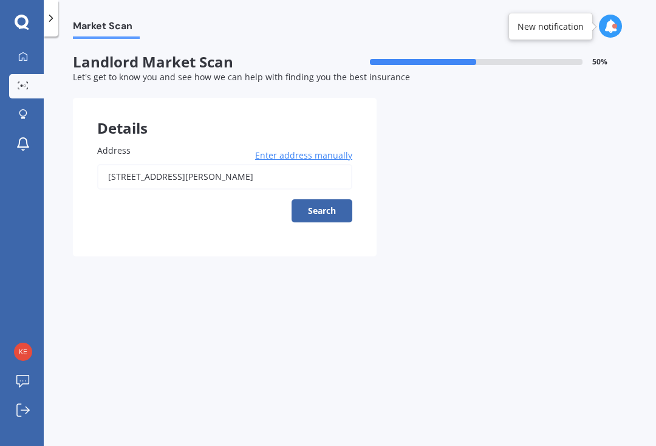
click at [274, 174] on input "[STREET_ADDRESS][PERSON_NAME]" at bounding box center [224, 177] width 255 height 26
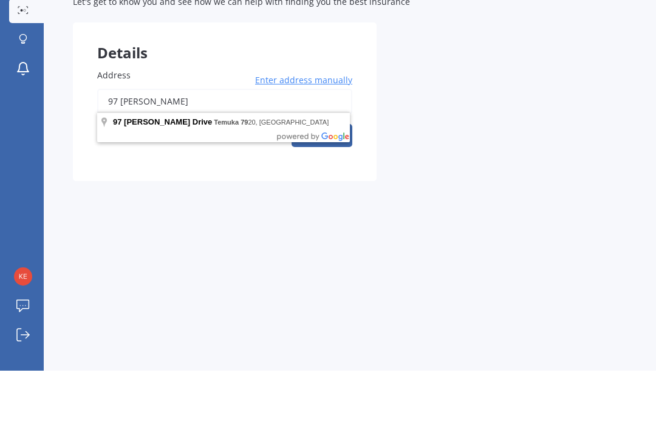
type input "97"
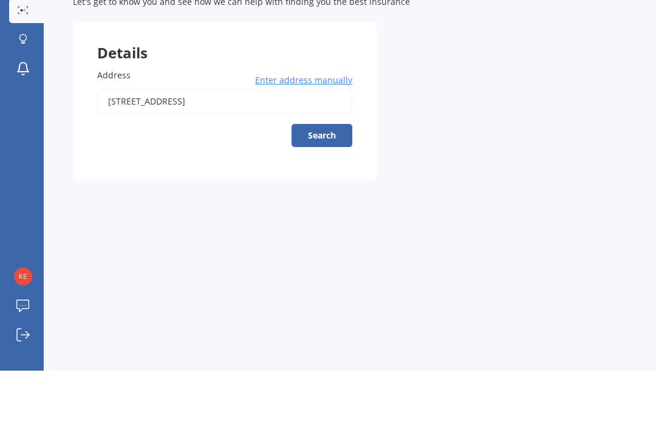
scroll to position [21, 0]
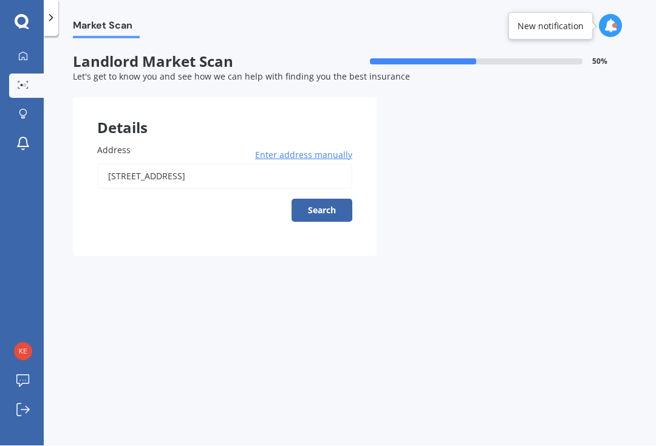
type input "[STREET_ADDRESS]"
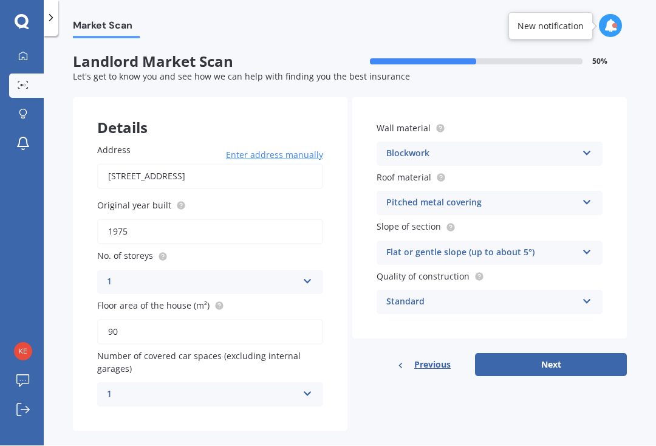
click at [558, 354] on button "Next" at bounding box center [551, 365] width 152 height 23
select select "11"
select select "06"
select select "1972"
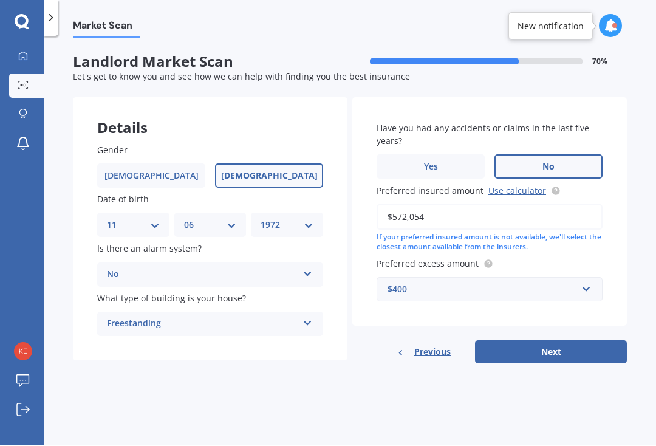
click at [522, 185] on link "Use calculator" at bounding box center [518, 191] width 58 height 12
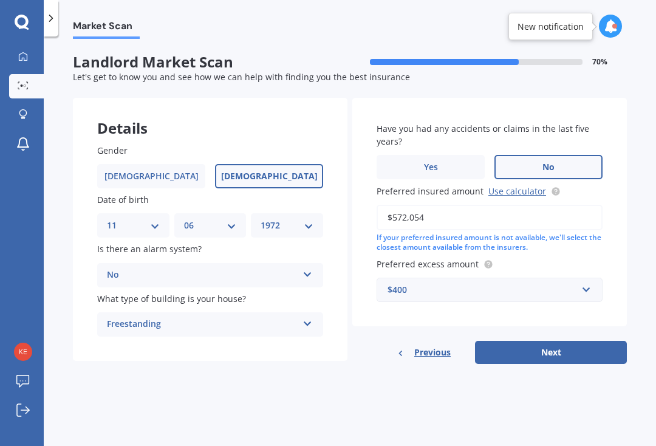
click at [452, 205] on input "$572,054" at bounding box center [490, 218] width 226 height 26
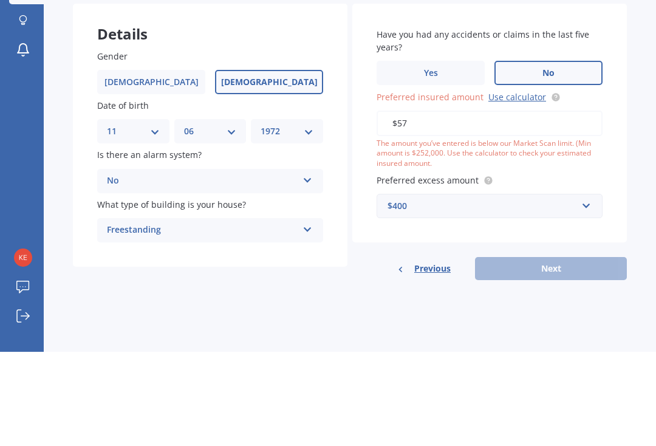
type input "$5"
type input "$477,148"
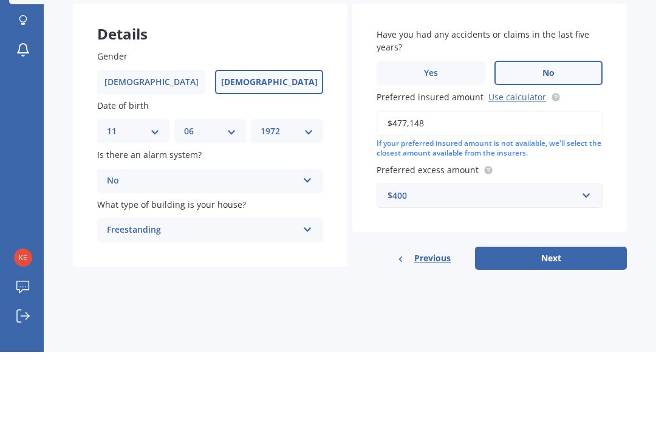
click at [649, 111] on div "Market Scan Landlord Market Scan 70 % Let's get to know you and see how we can …" at bounding box center [350, 244] width 613 height 410
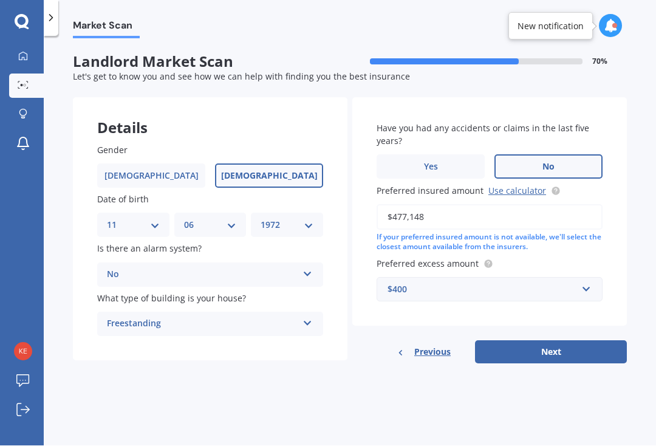
click at [595, 341] on button "Next" at bounding box center [551, 352] width 152 height 23
select select "11"
select select "06"
select select "1972"
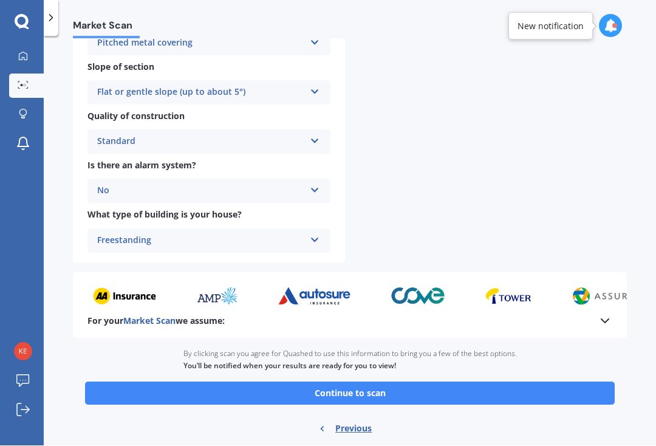
scroll to position [396, 0]
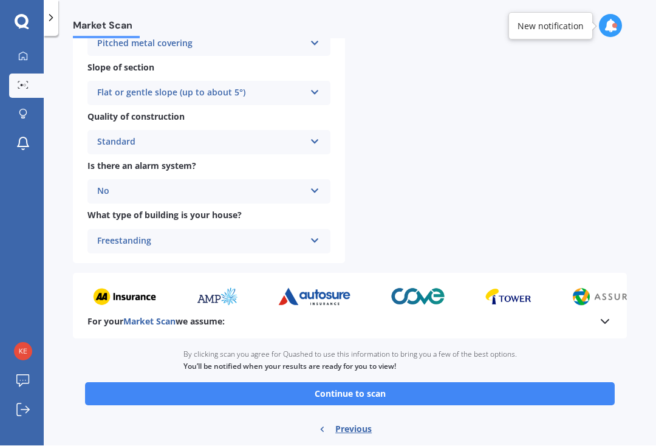
click at [590, 383] on button "Continue to scan" at bounding box center [350, 394] width 530 height 23
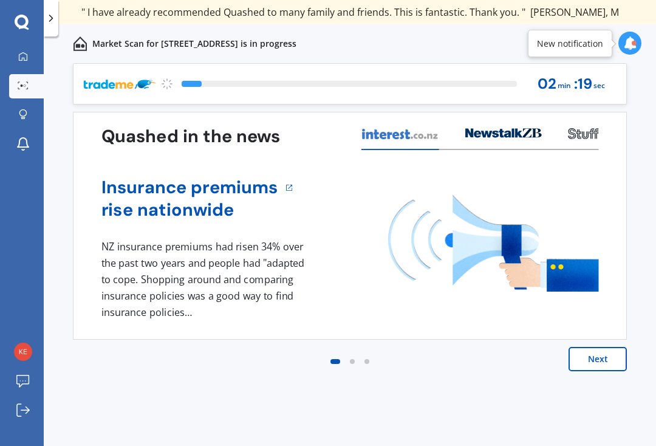
click at [596, 363] on button "Next" at bounding box center [598, 359] width 58 height 24
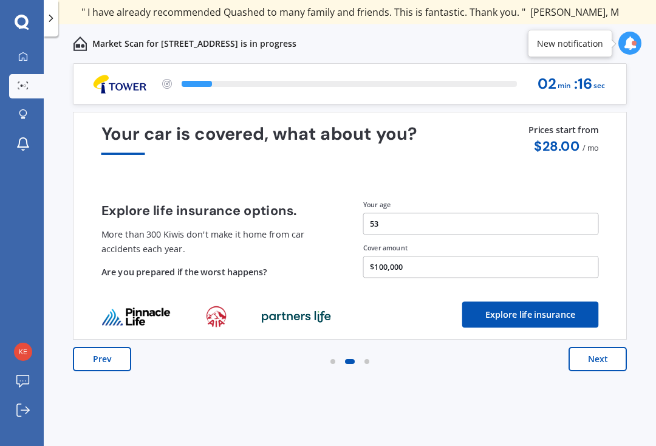
click at [604, 356] on button "Next" at bounding box center [598, 359] width 58 height 24
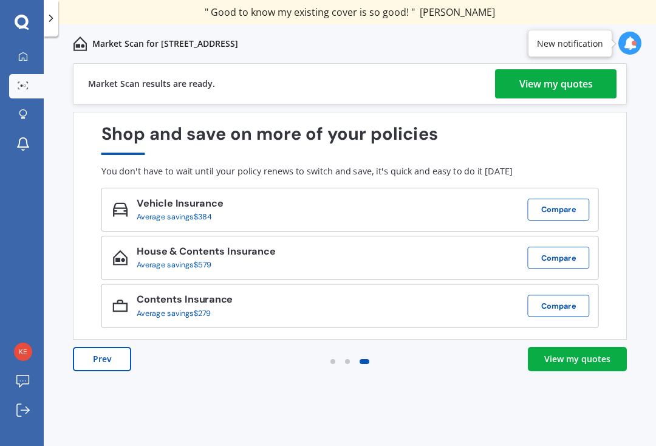
click at [568, 81] on div "View my quotes" at bounding box center [557, 83] width 74 height 29
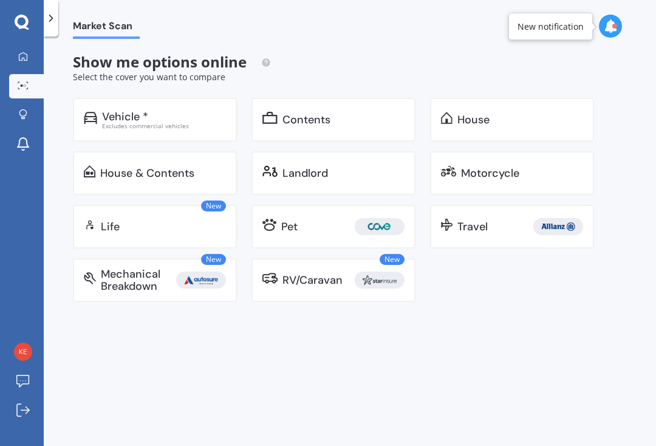
click at [334, 175] on div "Landlord" at bounding box center [344, 173] width 122 height 12
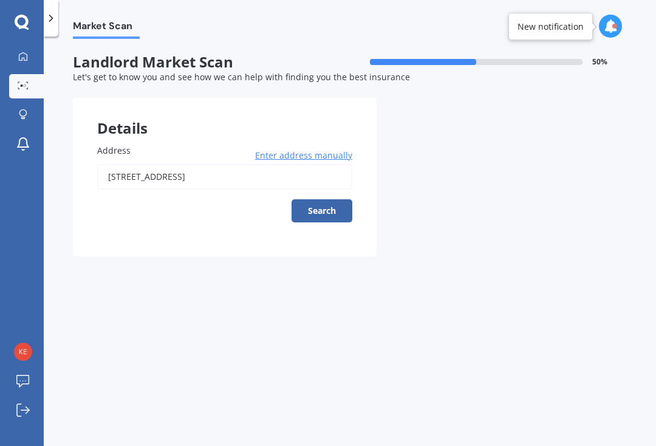
click at [264, 181] on input "[STREET_ADDRESS]" at bounding box center [224, 177] width 255 height 26
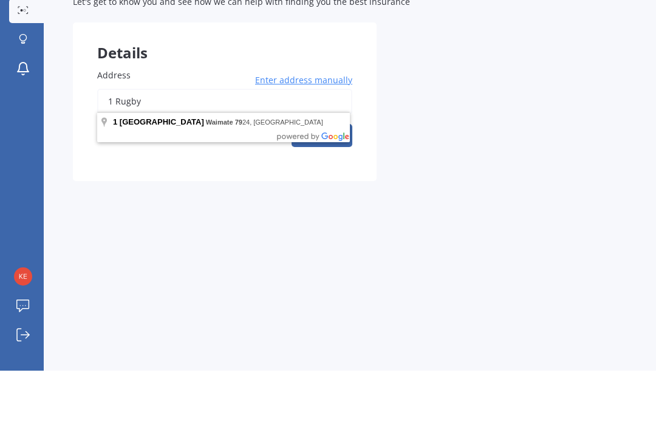
type input "1"
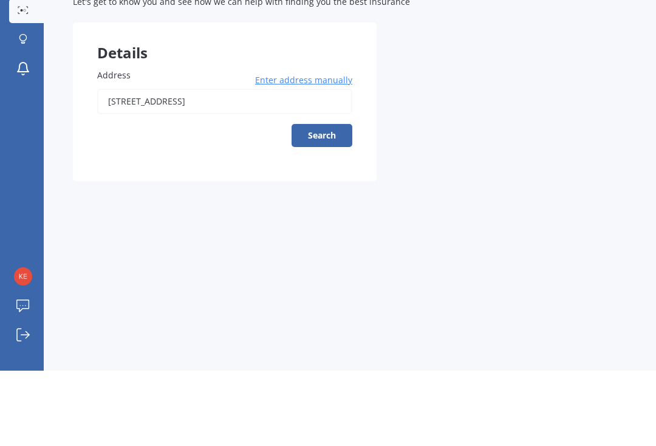
scroll to position [21, 0]
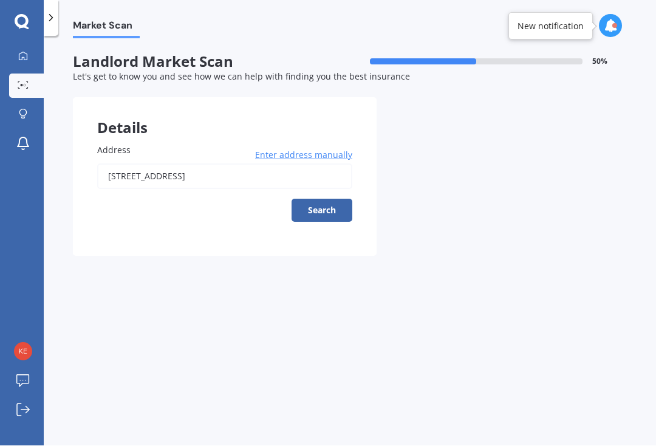
type input "[STREET_ADDRESS]"
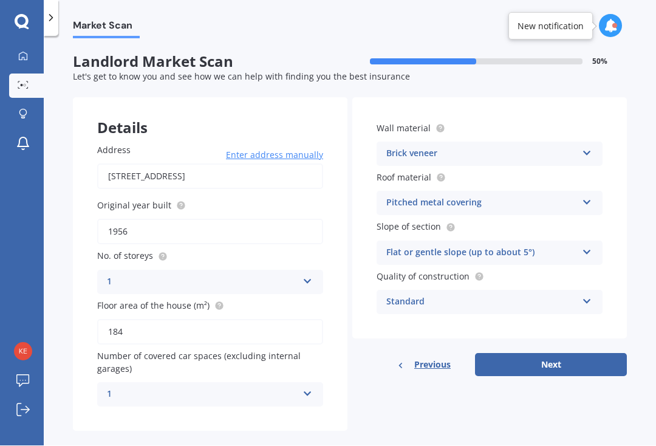
click at [585, 354] on button "Next" at bounding box center [551, 365] width 152 height 23
select select "11"
select select "06"
select select "1972"
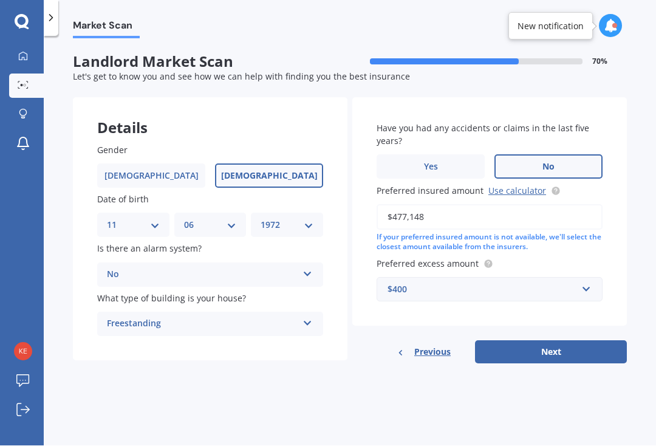
click at [436, 205] on input "$477,148" at bounding box center [490, 218] width 226 height 26
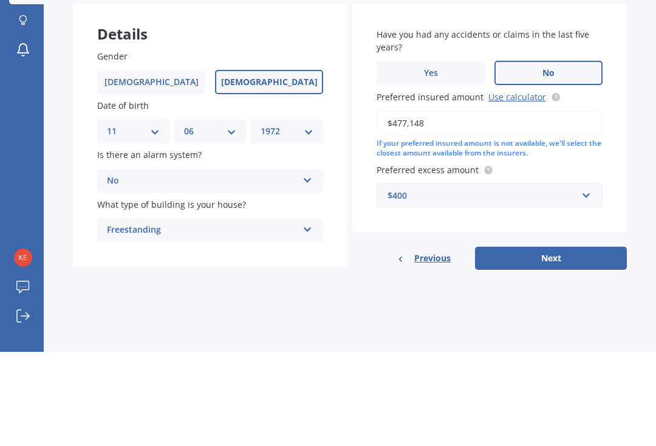
click at [512, 185] on link "Use calculator" at bounding box center [518, 191] width 58 height 12
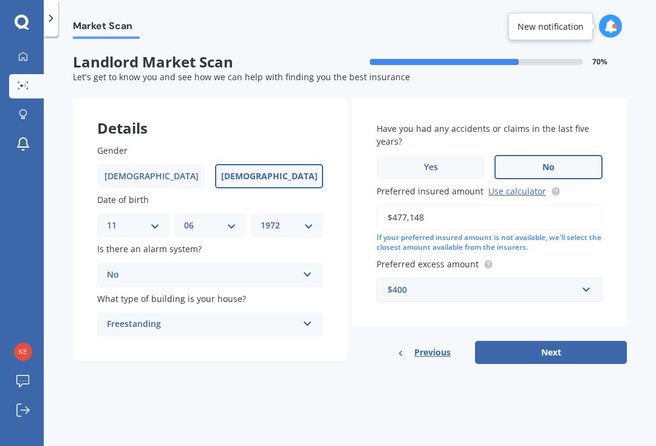
click at [489, 205] on input "$477,148" at bounding box center [490, 218] width 226 height 26
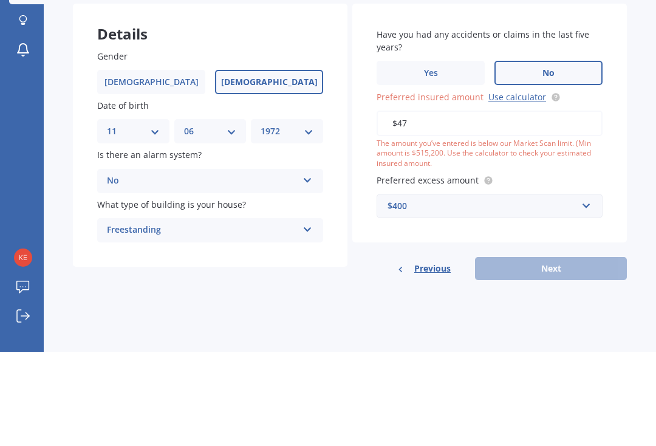
type input "$4"
type input "$1,083,010"
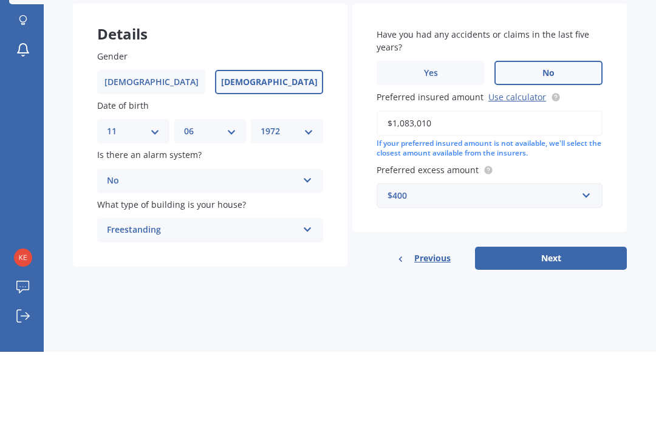
click at [655, 126] on div "Market Scan Landlord Market Scan 70 % Let's get to know you and see how we can …" at bounding box center [350, 244] width 613 height 410
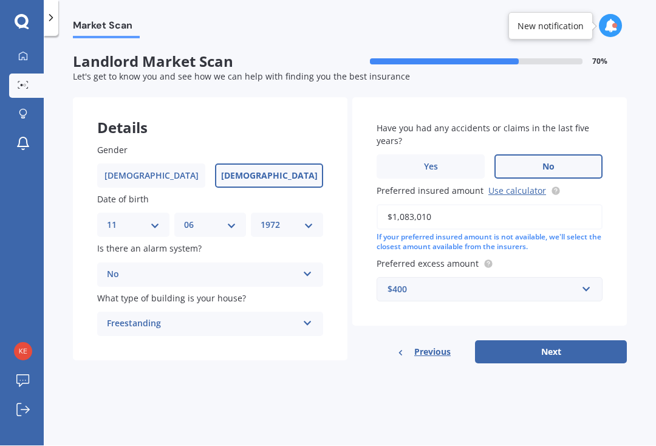
click at [584, 341] on button "Next" at bounding box center [551, 352] width 152 height 23
select select "11"
select select "06"
select select "1972"
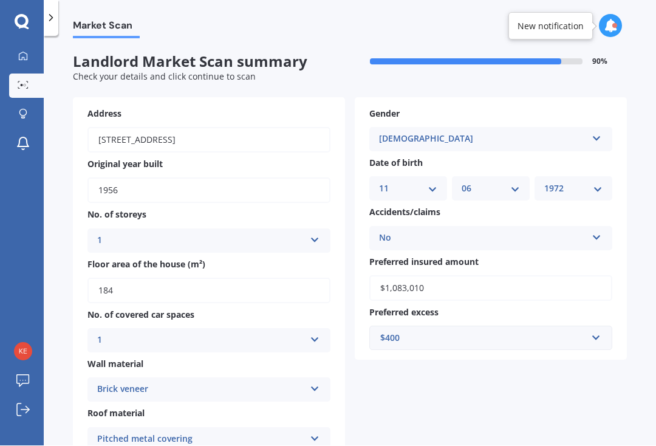
scroll to position [0, 0]
click at [320, 334] on icon at bounding box center [315, 338] width 10 height 9
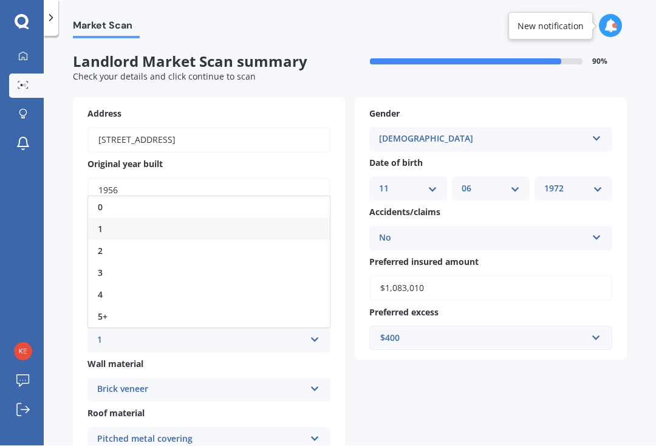
click at [117, 241] on div "2" at bounding box center [209, 252] width 242 height 22
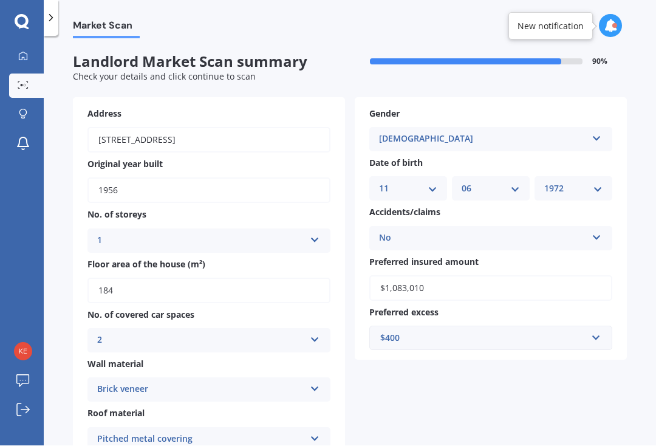
click at [622, 363] on div "Address [STREET_ADDRESS] Original year built 1956 No. of storeys 1 1 2 3 4 5+ F…" at bounding box center [350, 379] width 554 height 562
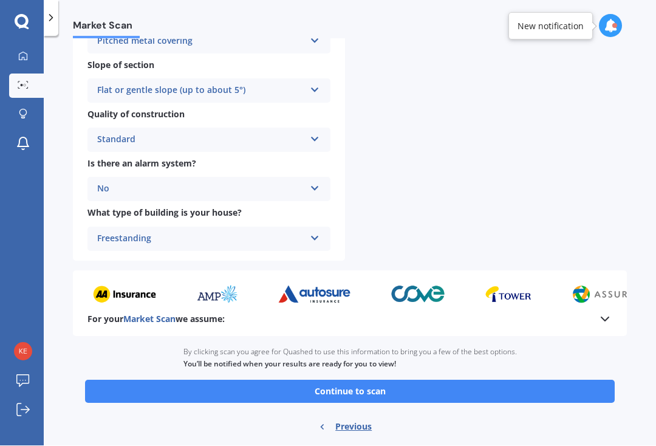
scroll to position [396, 0]
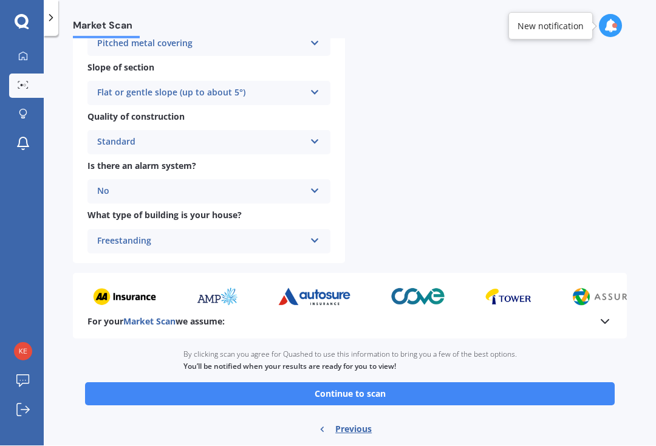
click at [569, 383] on button "Continue to scan" at bounding box center [350, 394] width 530 height 23
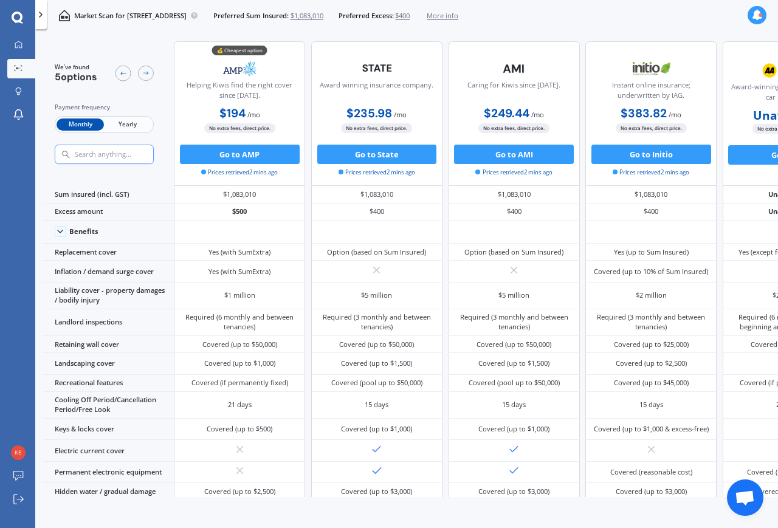
click at [131, 119] on span "Yearly" at bounding box center [127, 125] width 47 height 13
click at [86, 119] on span "Monthly" at bounding box center [80, 125] width 47 height 13
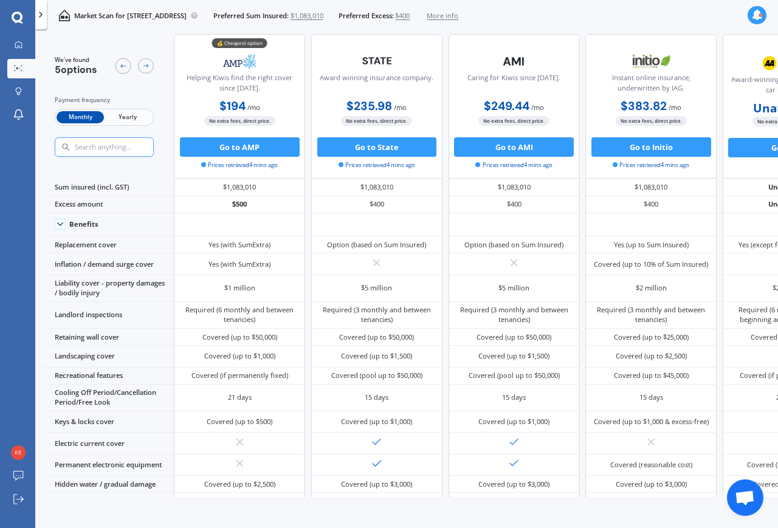
scroll to position [10, 0]
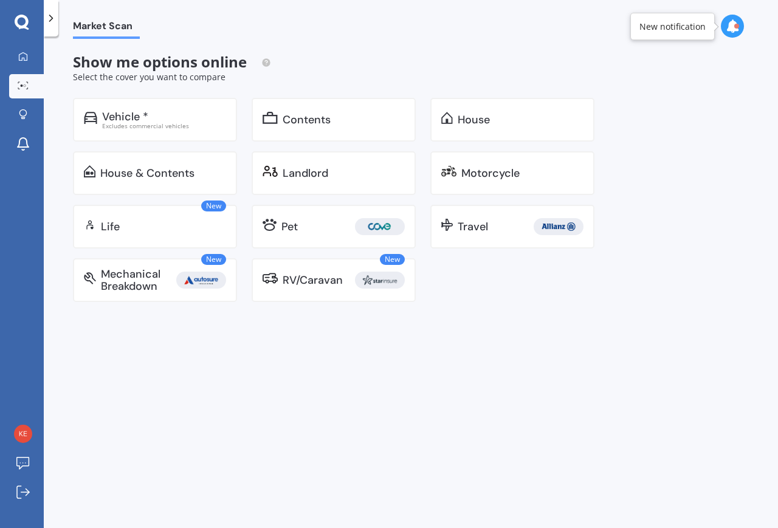
click at [197, 227] on div "Life" at bounding box center [163, 227] width 125 height 12
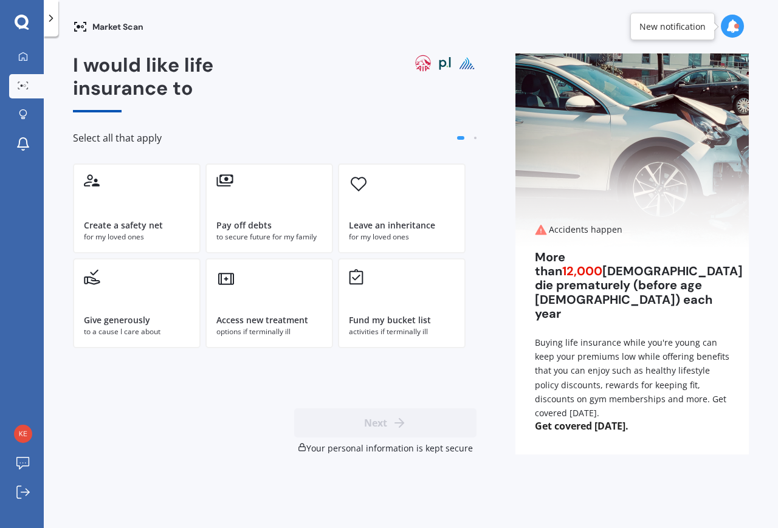
click at [272, 202] on div "Pay off debts to secure future for my family" at bounding box center [269, 209] width 128 height 90
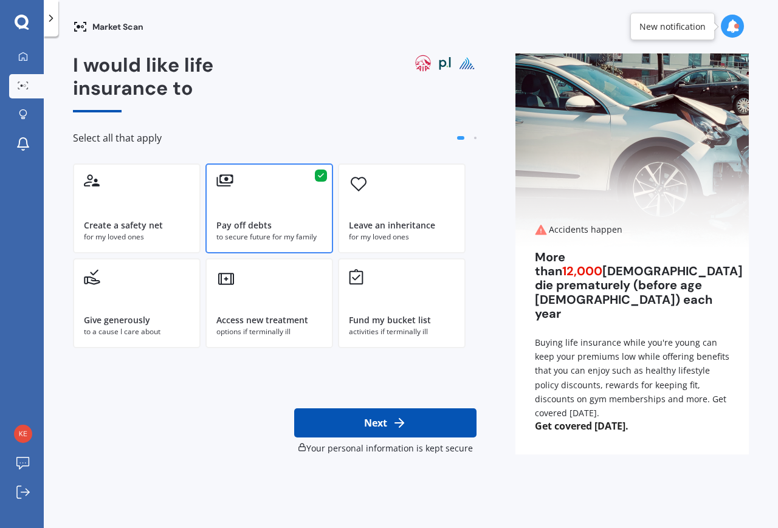
click at [408, 428] on button "Next" at bounding box center [385, 422] width 182 height 29
select select "11"
select select "06"
select select "1972"
select select "Heavy or repetitive manual work e.g. painter, taxi/Uber, courier"
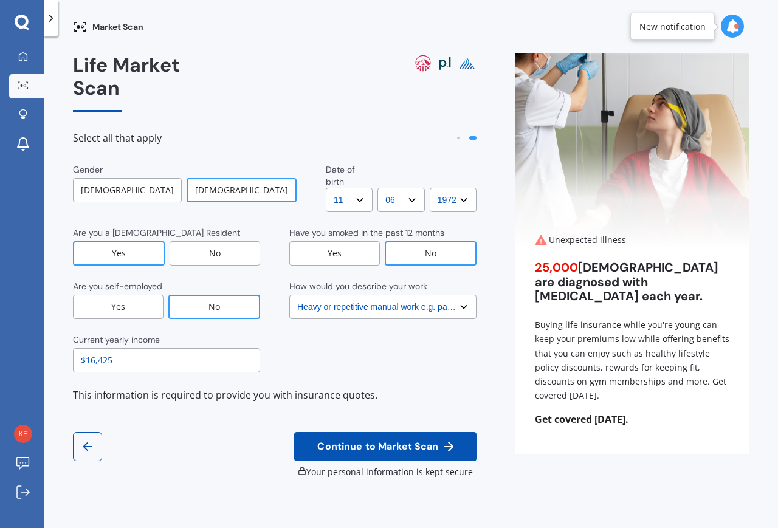
click at [112, 178] on div "[DEMOGRAPHIC_DATA]" at bounding box center [127, 190] width 109 height 24
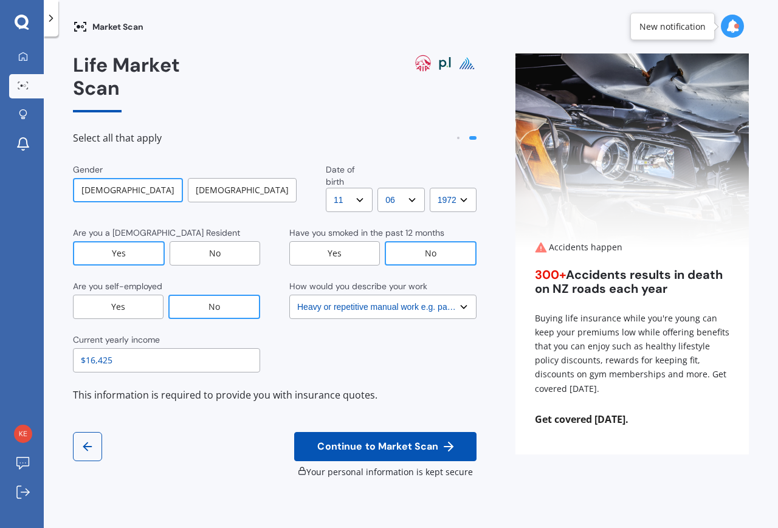
click at [329, 188] on select "DD DD 01 02 03 04 05 06 07 08 09 10 11 12 13 14 15 16 17 18 19 20 21 22 23 24 2…" at bounding box center [349, 200] width 47 height 24
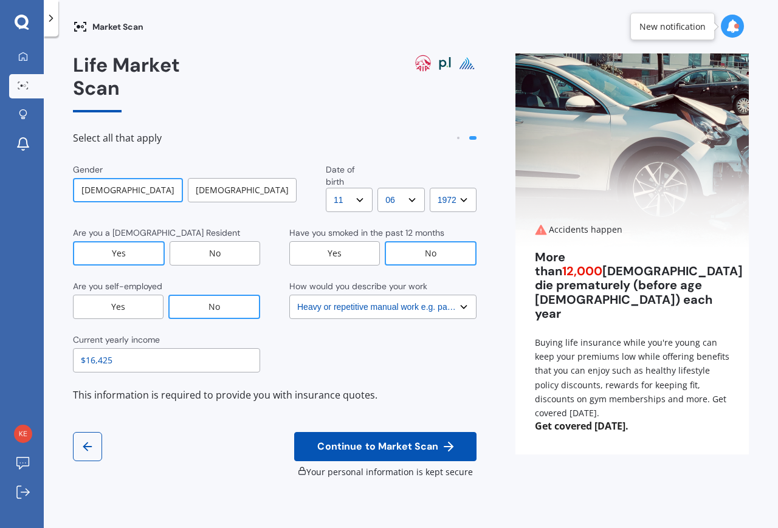
select select "25"
click at [398, 188] on select "MM MM 01 02 03 04 05 06 07 08 09 10 11 12" at bounding box center [400, 200] width 47 height 24
click at [391, 188] on select "MM MM 01 02 03 04 05 06 07 08 09 10 11 12" at bounding box center [400, 200] width 47 height 24
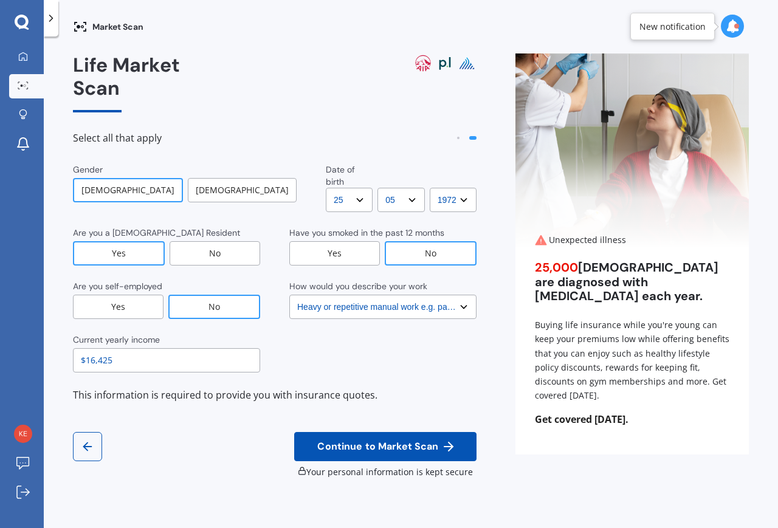
select select "07"
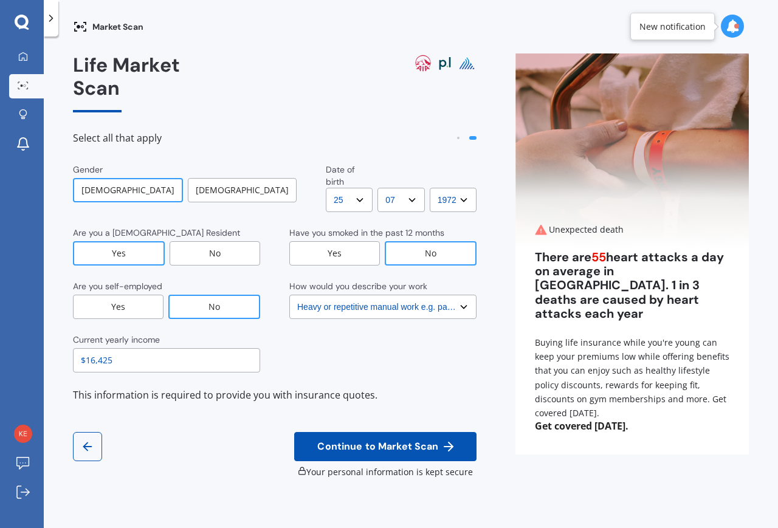
click at [460, 188] on select "YYYY YYYY 2009 2008 2007 2006 2005 2004 2003 2002 2001 2000 1999 1998 1997 1996…" at bounding box center [453, 200] width 47 height 24
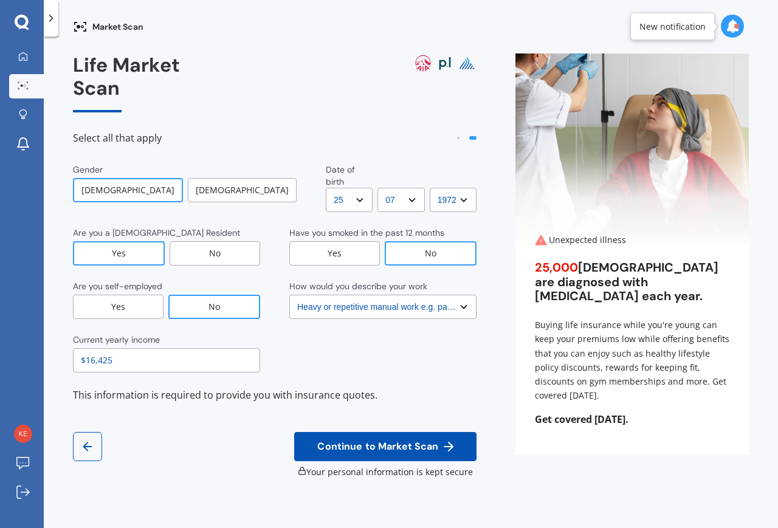
select select "1968"
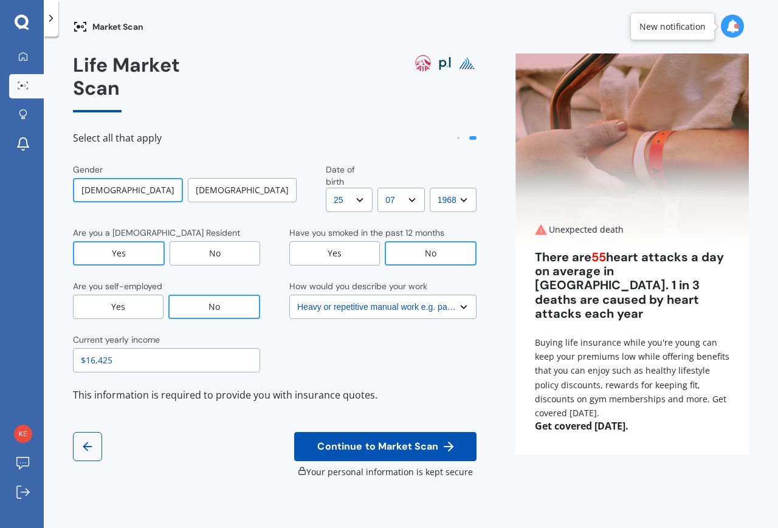
click at [452, 295] on select "Select No manual work e.g. lawyer, consultant, engineer Light manual work [PERS…" at bounding box center [382, 307] width 187 height 24
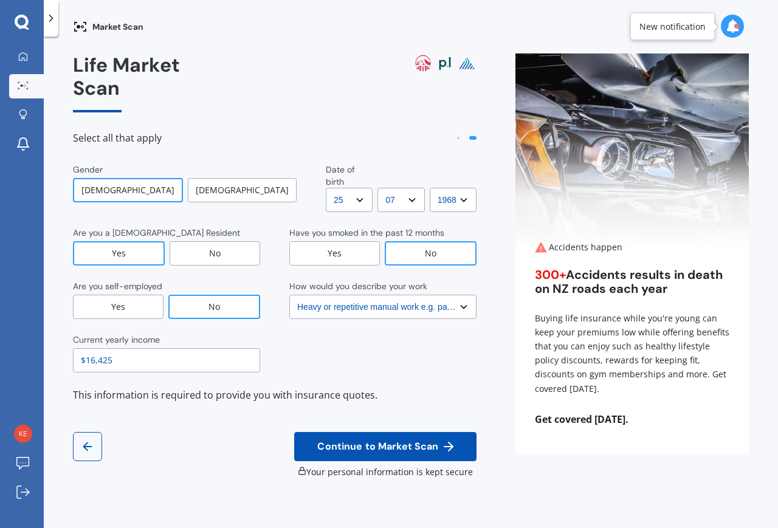
click at [461, 295] on select "Select No manual work e.g. lawyer, consultant, engineer Light manual work [PERS…" at bounding box center [382, 307] width 187 height 24
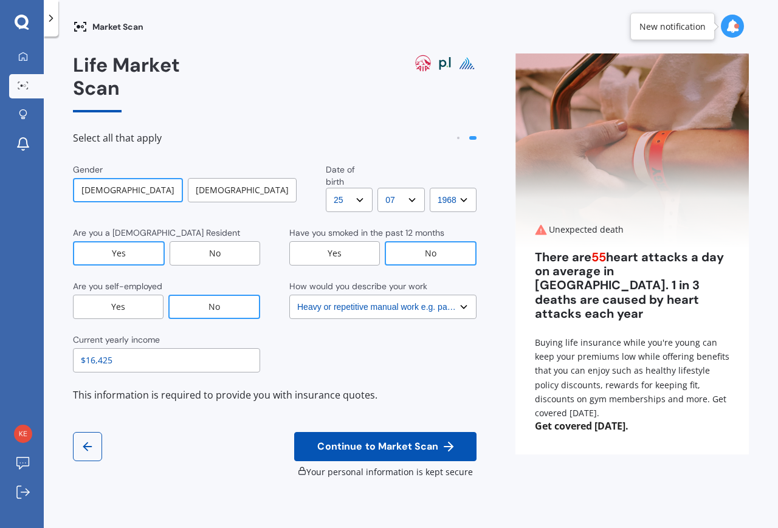
click at [174, 348] on input "$16,425" at bounding box center [166, 360] width 187 height 24
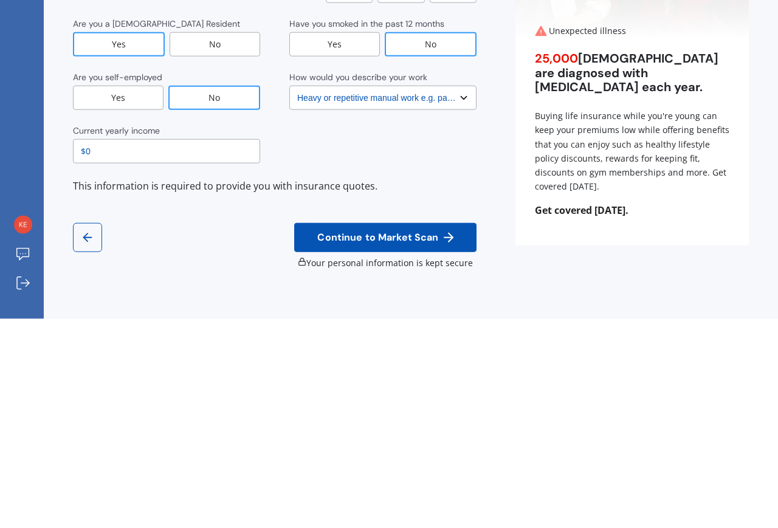
click at [135, 348] on input "$0" at bounding box center [166, 360] width 187 height 24
type input "$84,000"
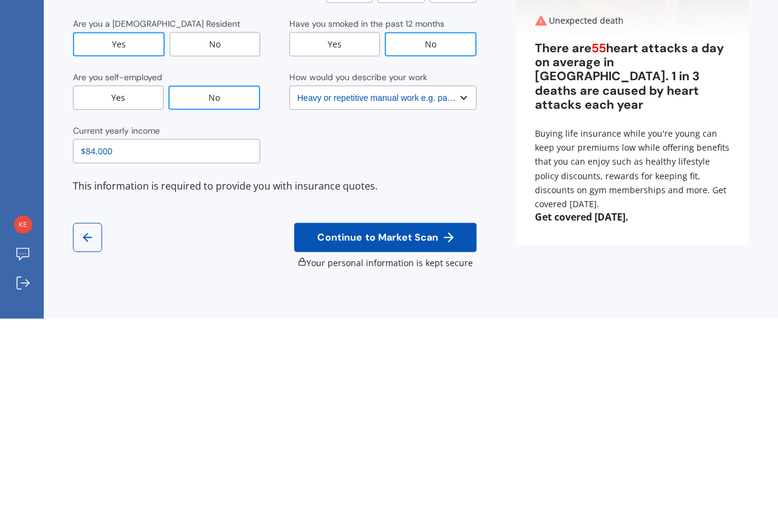
click at [408, 432] on button "Continue to Market Scan" at bounding box center [385, 446] width 182 height 29
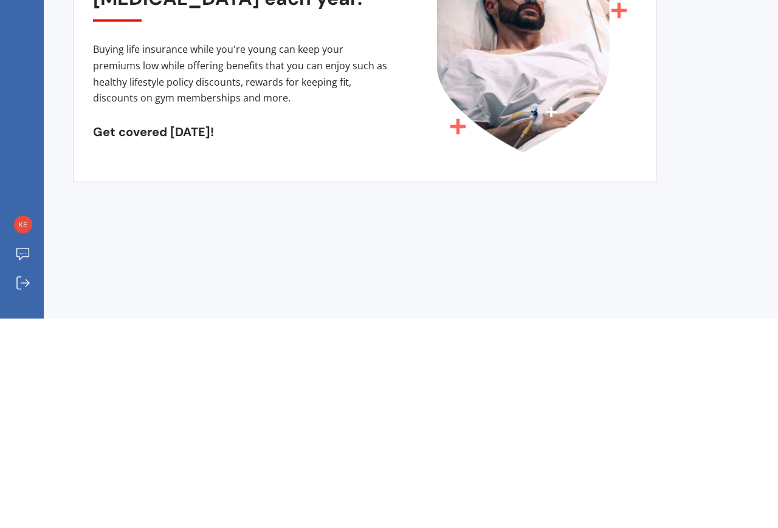
scroll to position [24, 0]
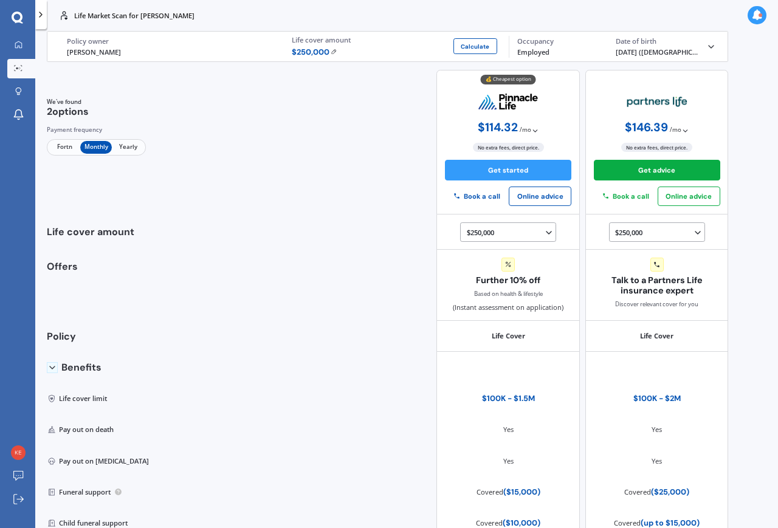
click at [545, 228] on icon at bounding box center [549, 233] width 10 height 10
click at [502, 274] on span "$400,000" at bounding box center [488, 269] width 27 height 9
click at [60, 141] on span "Fortn" at bounding box center [65, 147] width 32 height 13
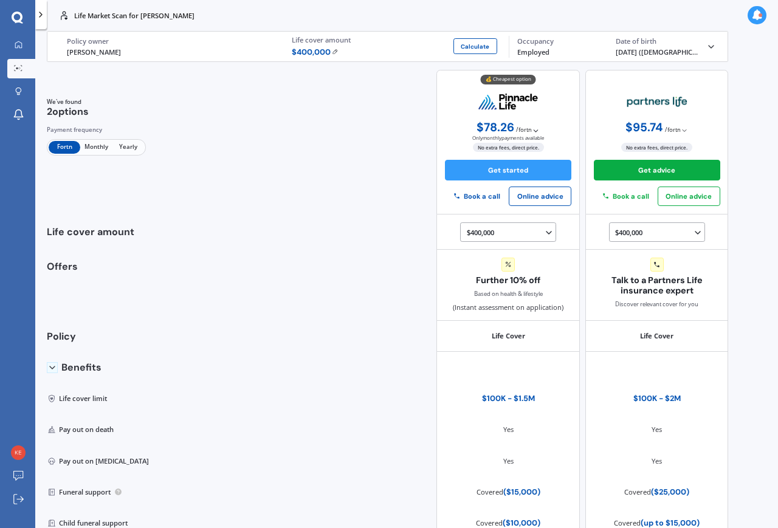
click at [90, 141] on span "Monthly" at bounding box center [96, 147] width 32 height 13
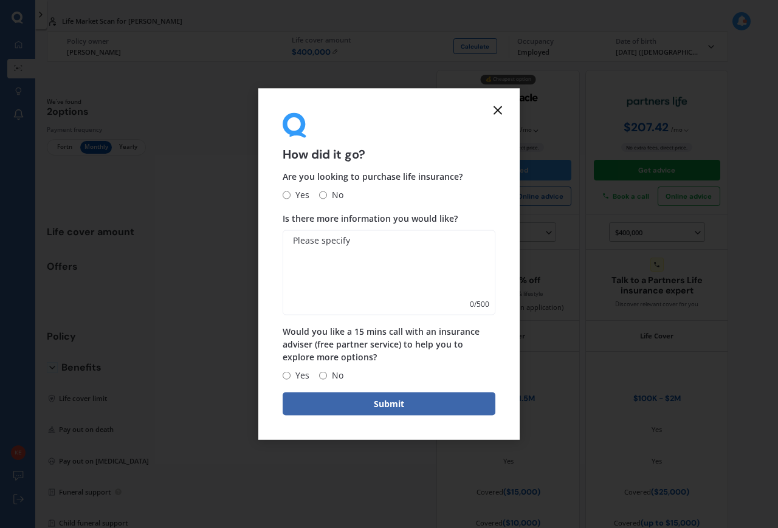
click at [494, 108] on icon at bounding box center [498, 110] width 15 height 15
